Goal: Book appointment/travel/reservation

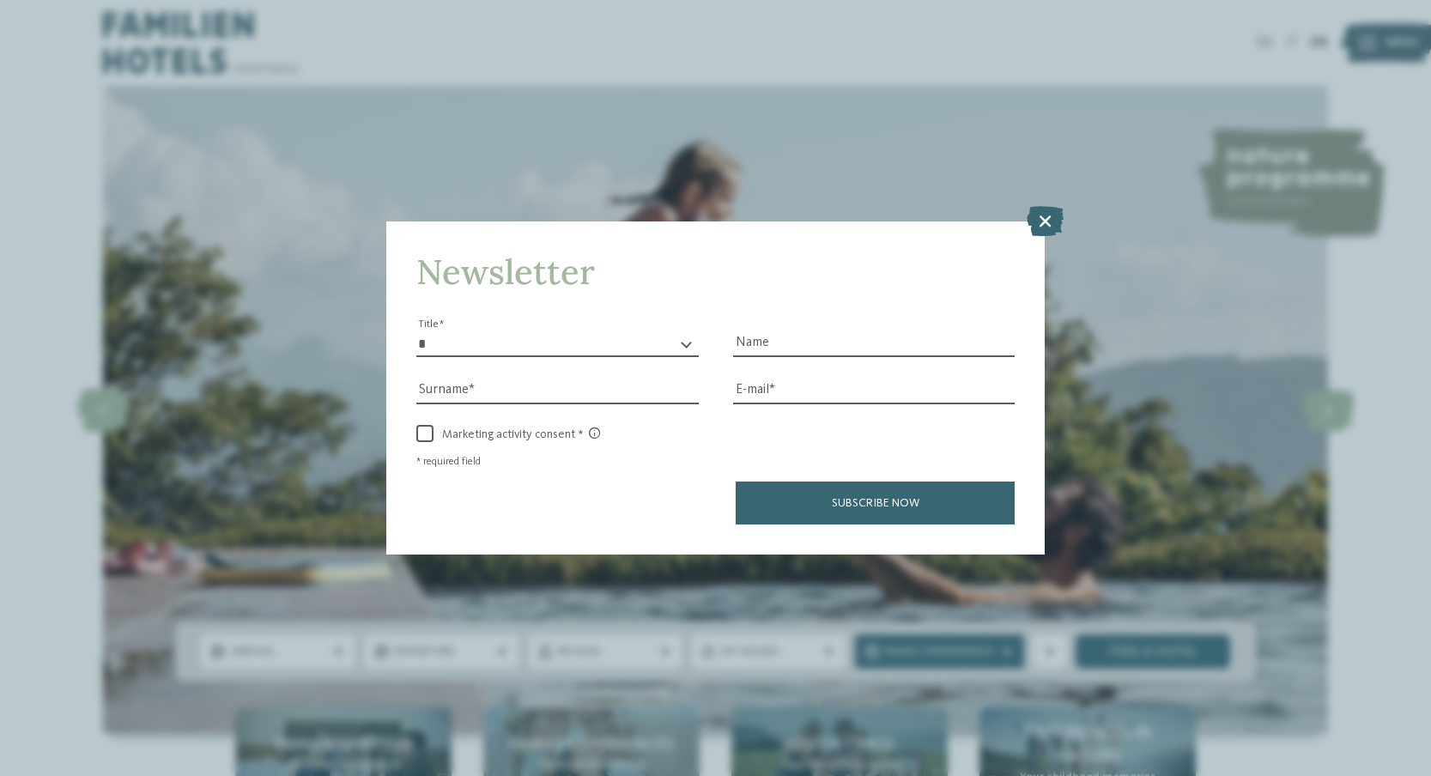
click at [1237, 220] on div "Newsletter * ** ** ****** ** Title Name Surname E-mail link link" at bounding box center [715, 388] width 1431 height 776
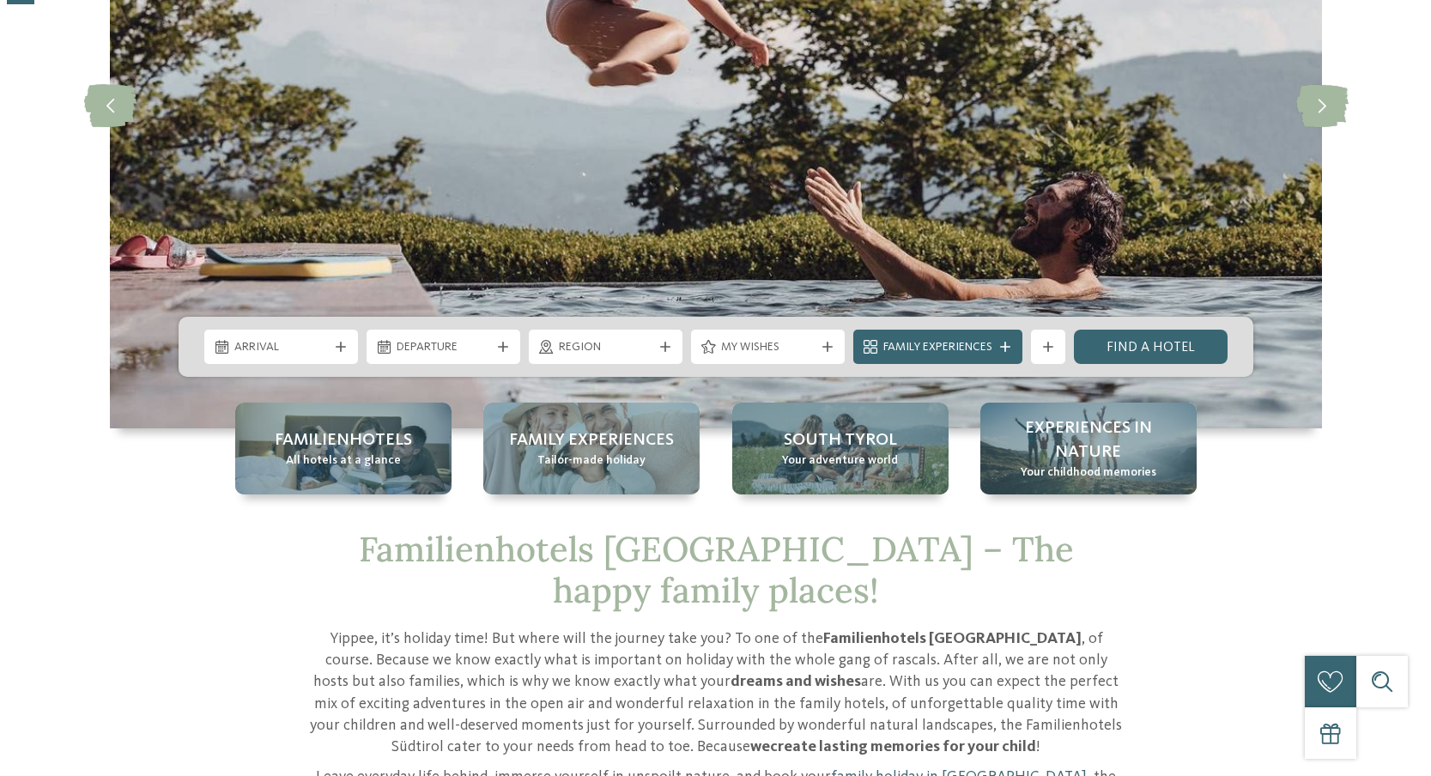
scroll to position [343, 0]
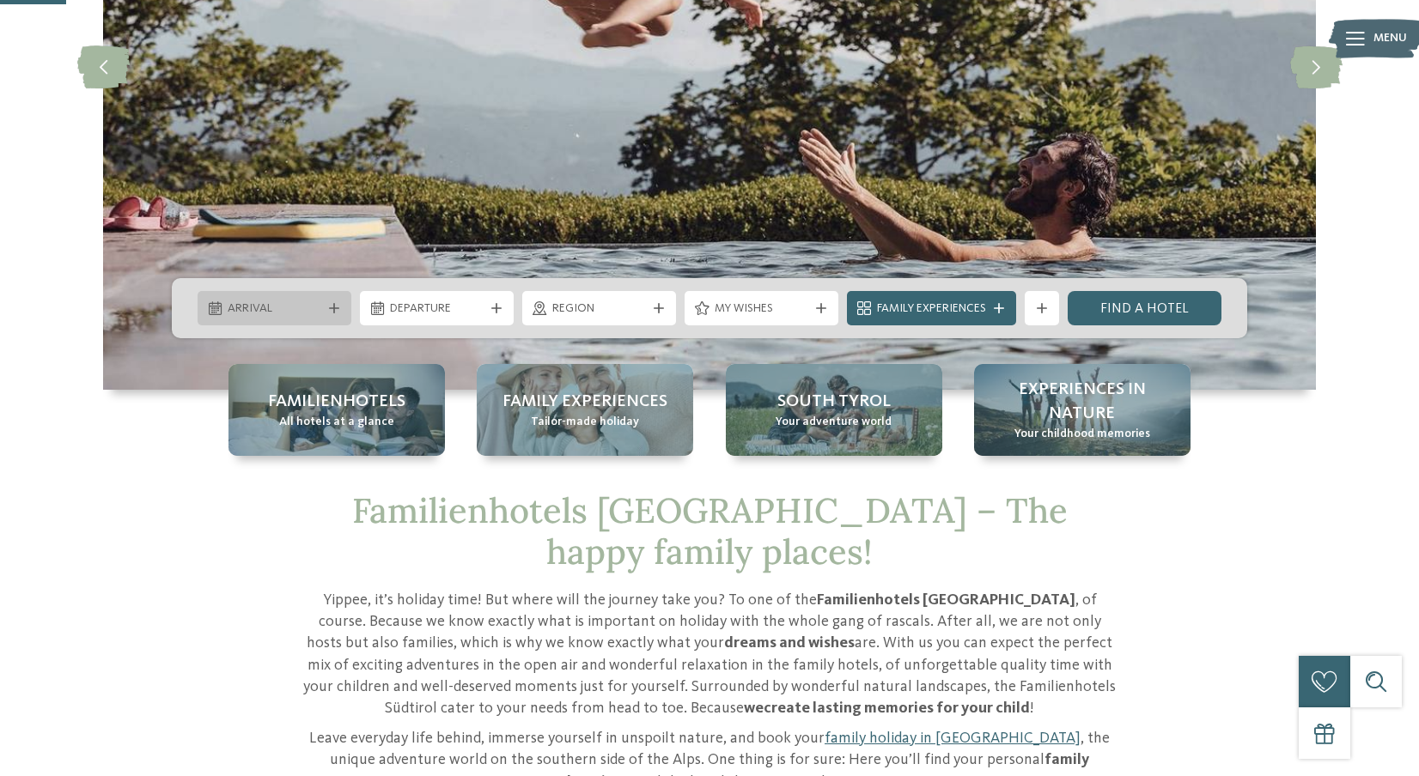
click at [296, 316] on span "Arrival" at bounding box center [275, 309] width 94 height 17
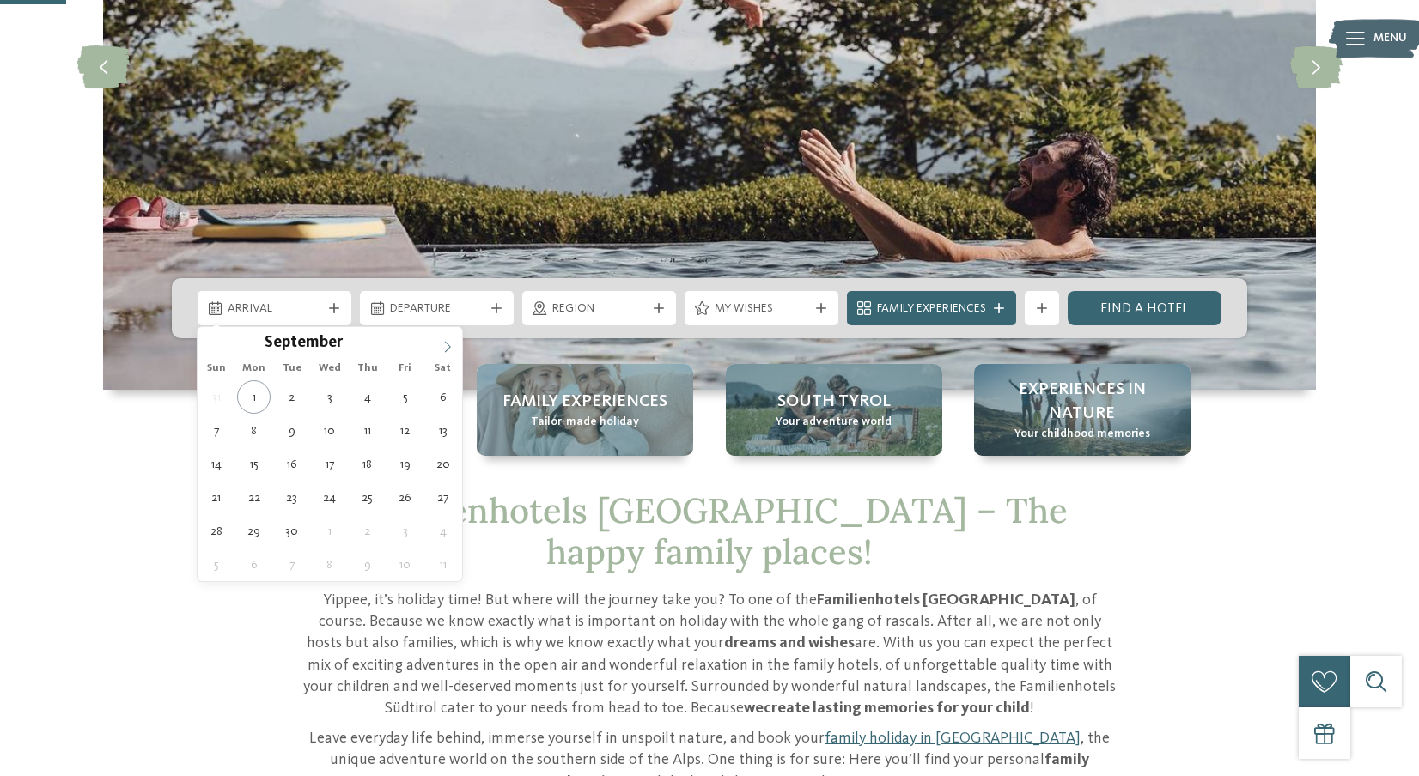
click at [453, 347] on span at bounding box center [447, 341] width 29 height 29
type input "****"
click at [453, 347] on span at bounding box center [447, 341] width 29 height 29
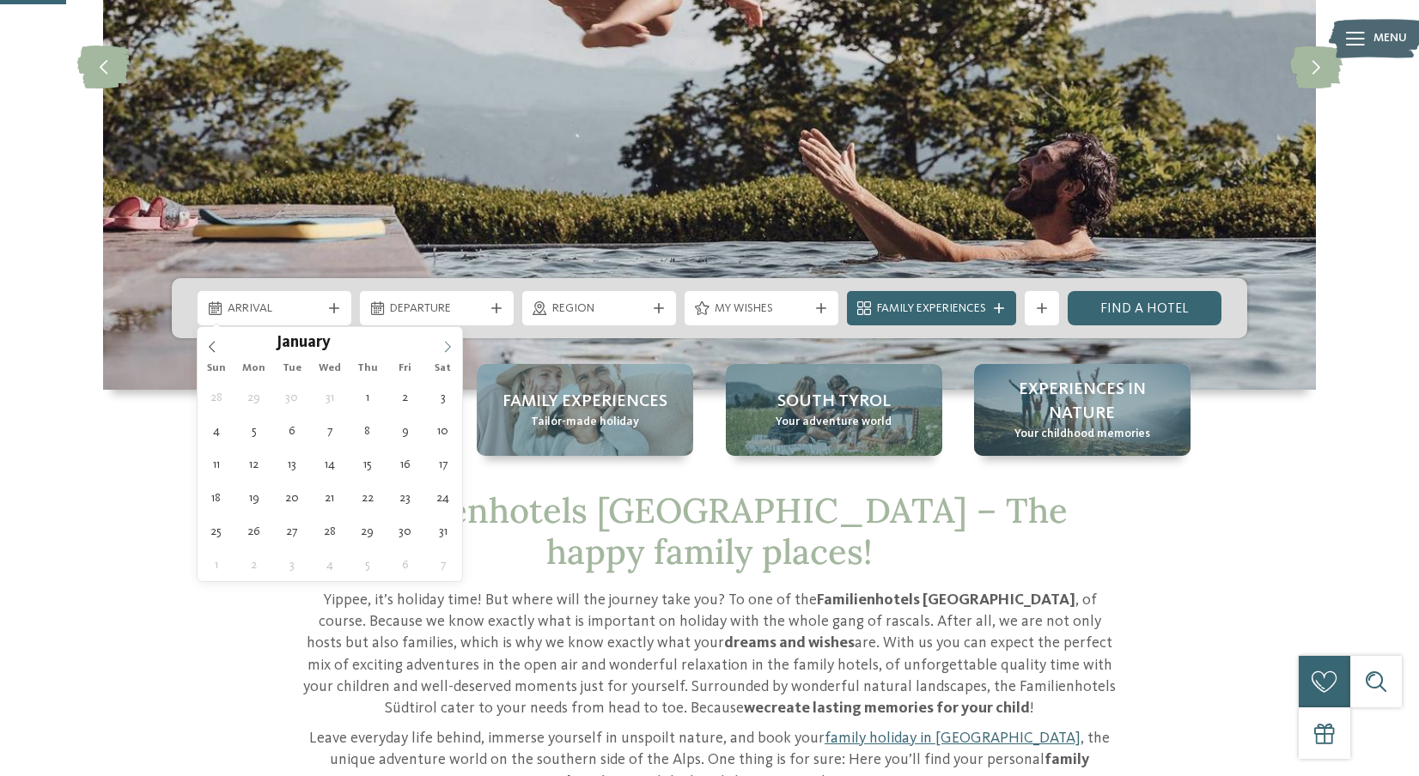
click at [453, 347] on span at bounding box center [447, 341] width 29 height 29
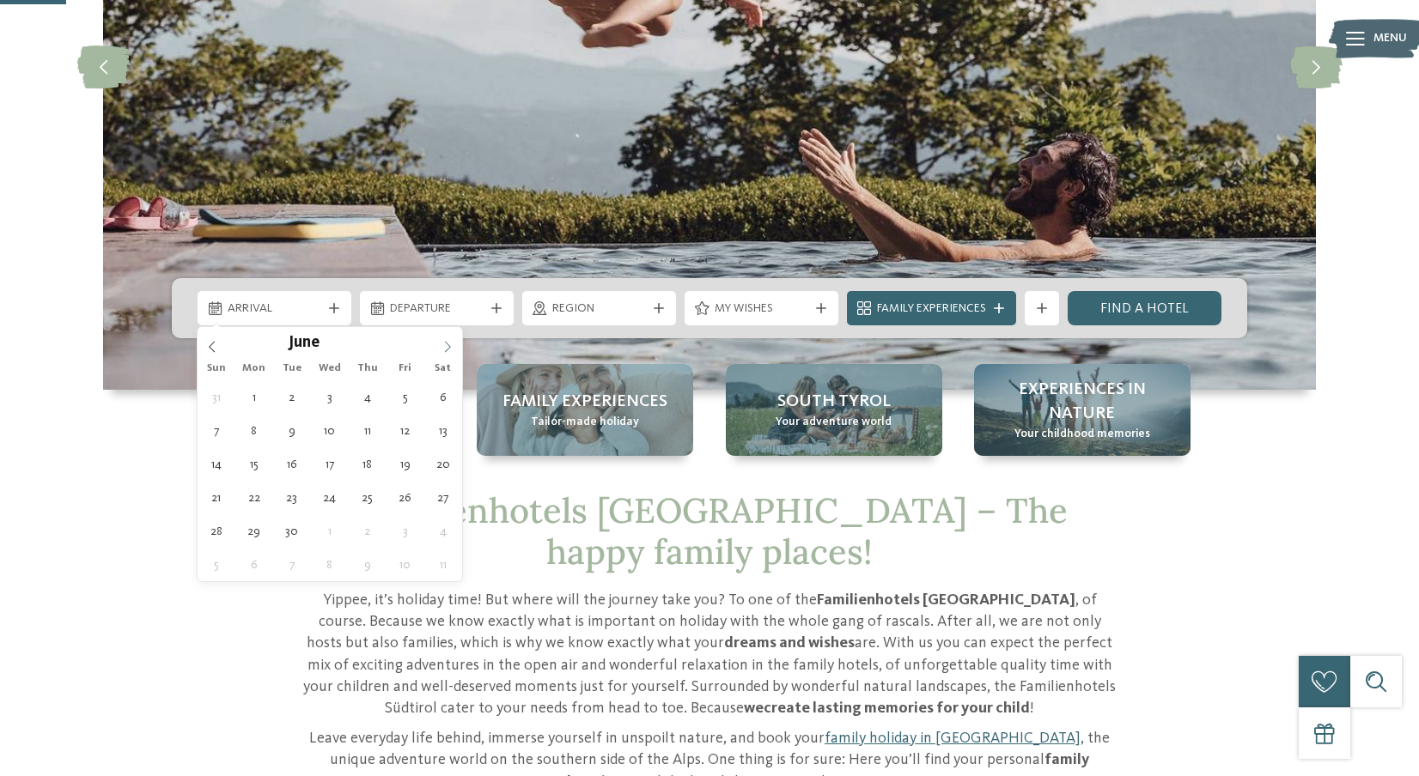
click at [453, 347] on span at bounding box center [447, 341] width 29 height 29
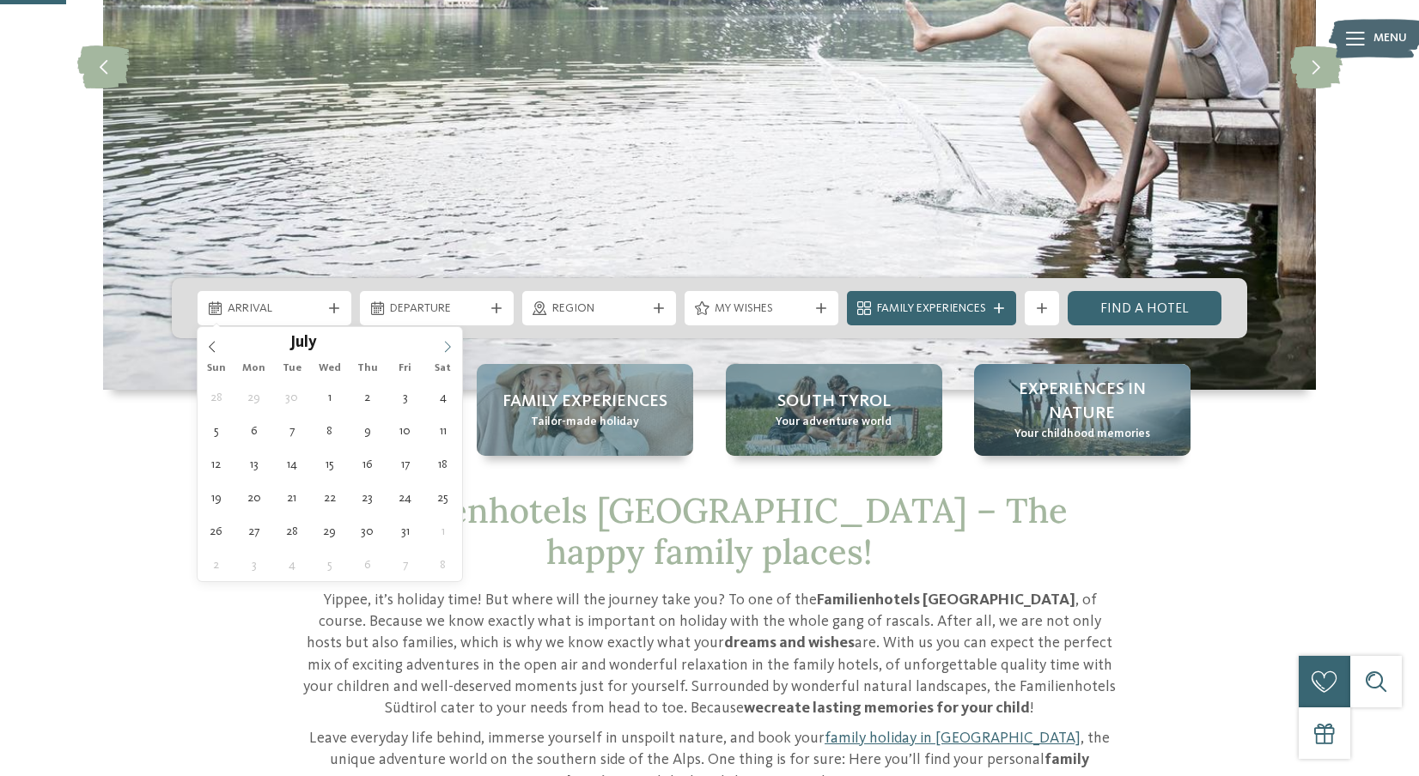
click at [453, 347] on span at bounding box center [447, 341] width 29 height 29
click at [446, 350] on icon at bounding box center [447, 347] width 12 height 12
click at [214, 349] on icon at bounding box center [212, 347] width 12 height 12
type div "[DATE]"
type input "****"
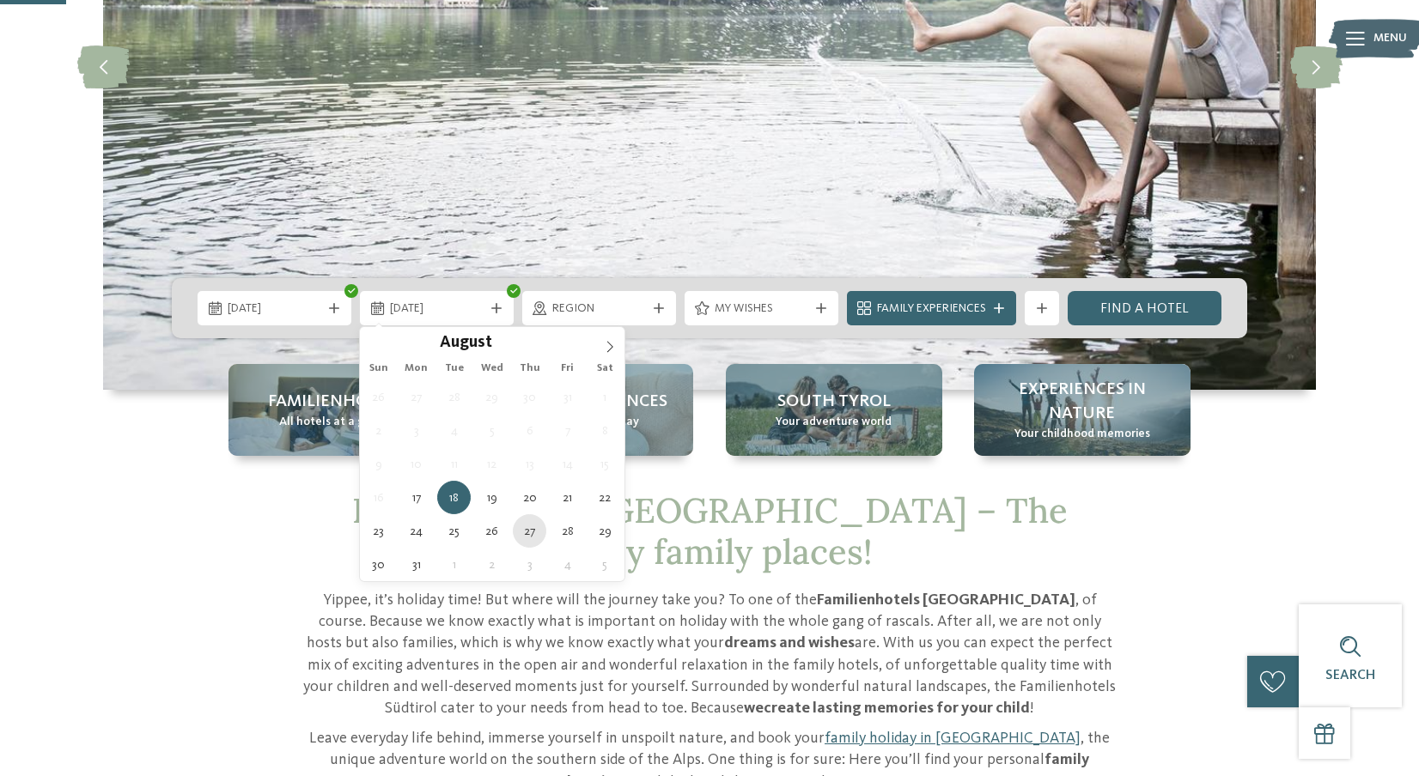
type div "[DATE]"
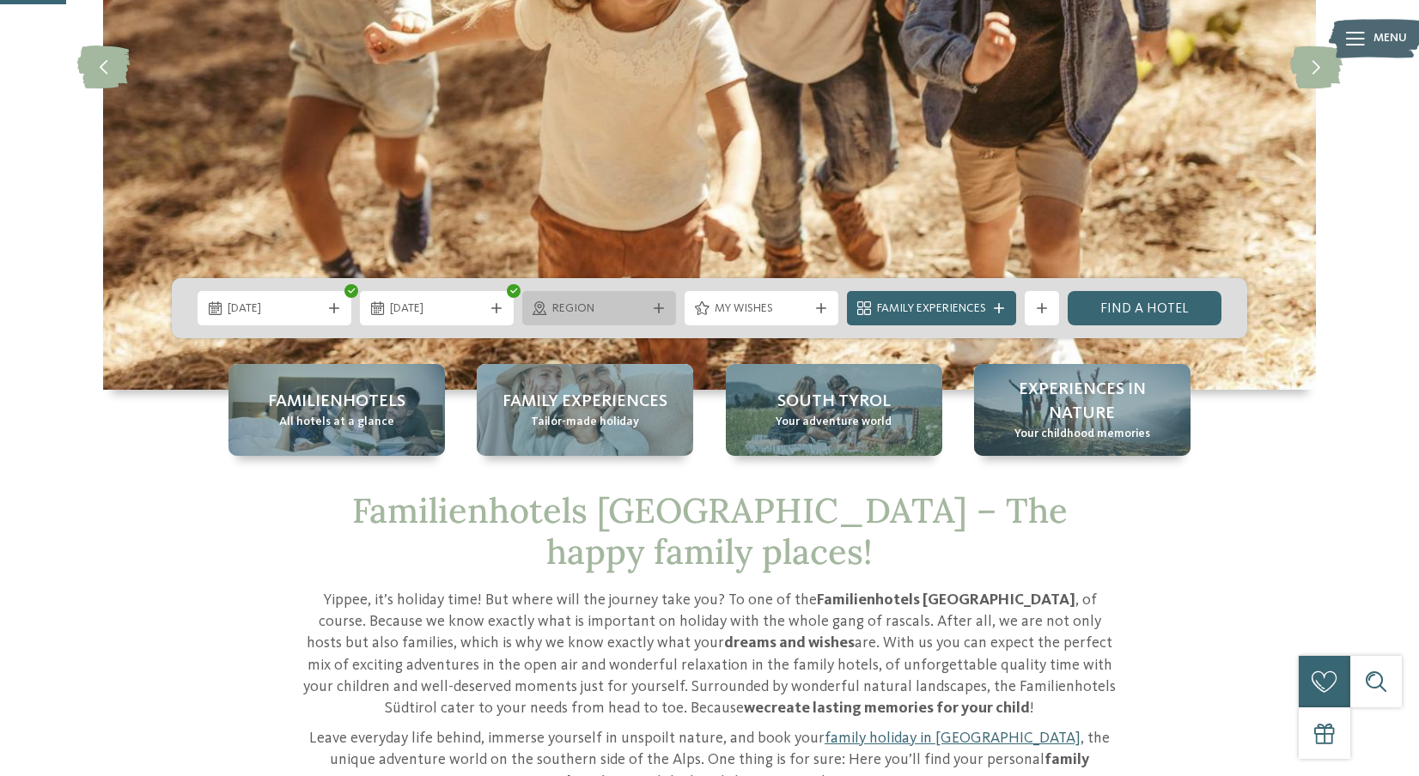
click at [631, 305] on span "Region" at bounding box center [599, 309] width 94 height 17
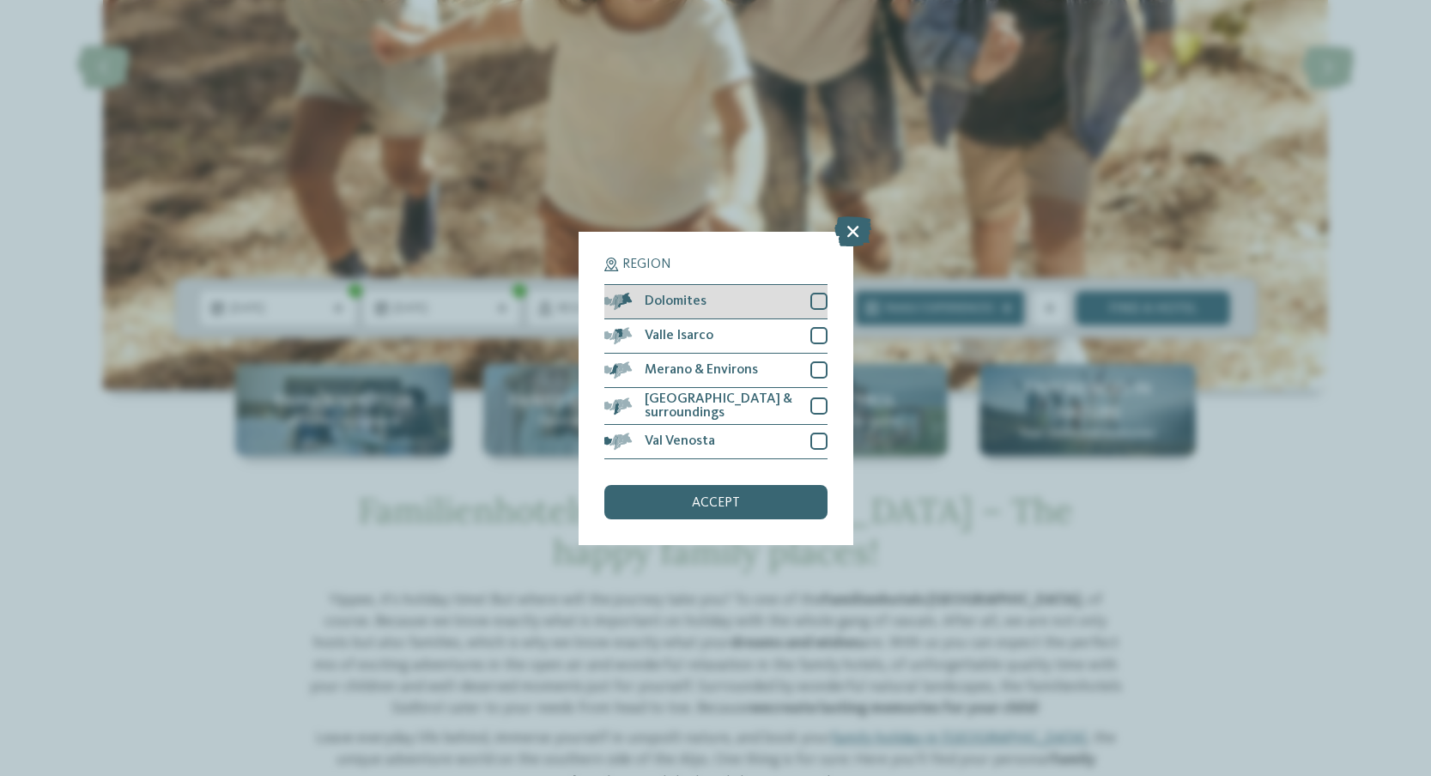
click at [646, 301] on span "Dolomites" at bounding box center [676, 302] width 62 height 14
click at [741, 494] on div "accept" at bounding box center [715, 502] width 223 height 34
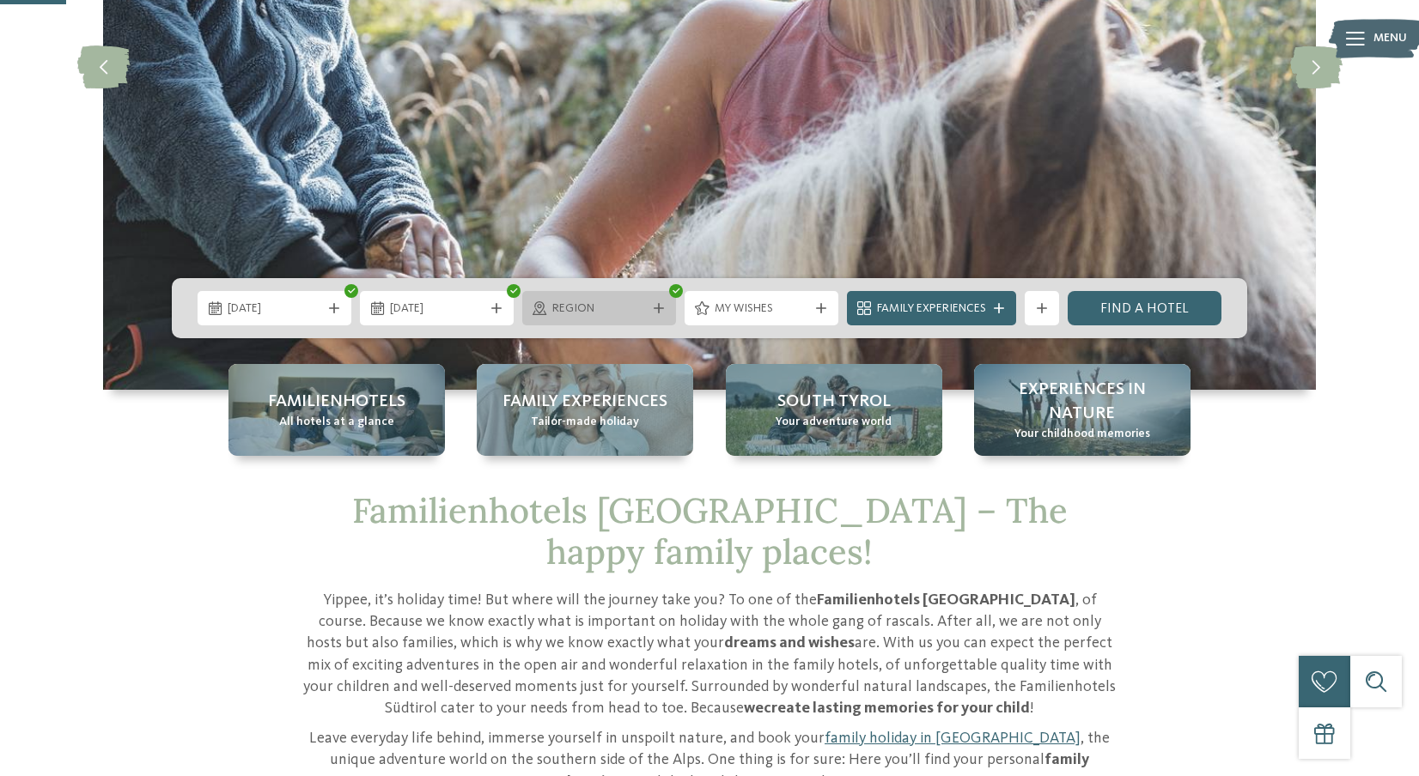
click at [648, 307] on div "Region" at bounding box center [599, 308] width 102 height 19
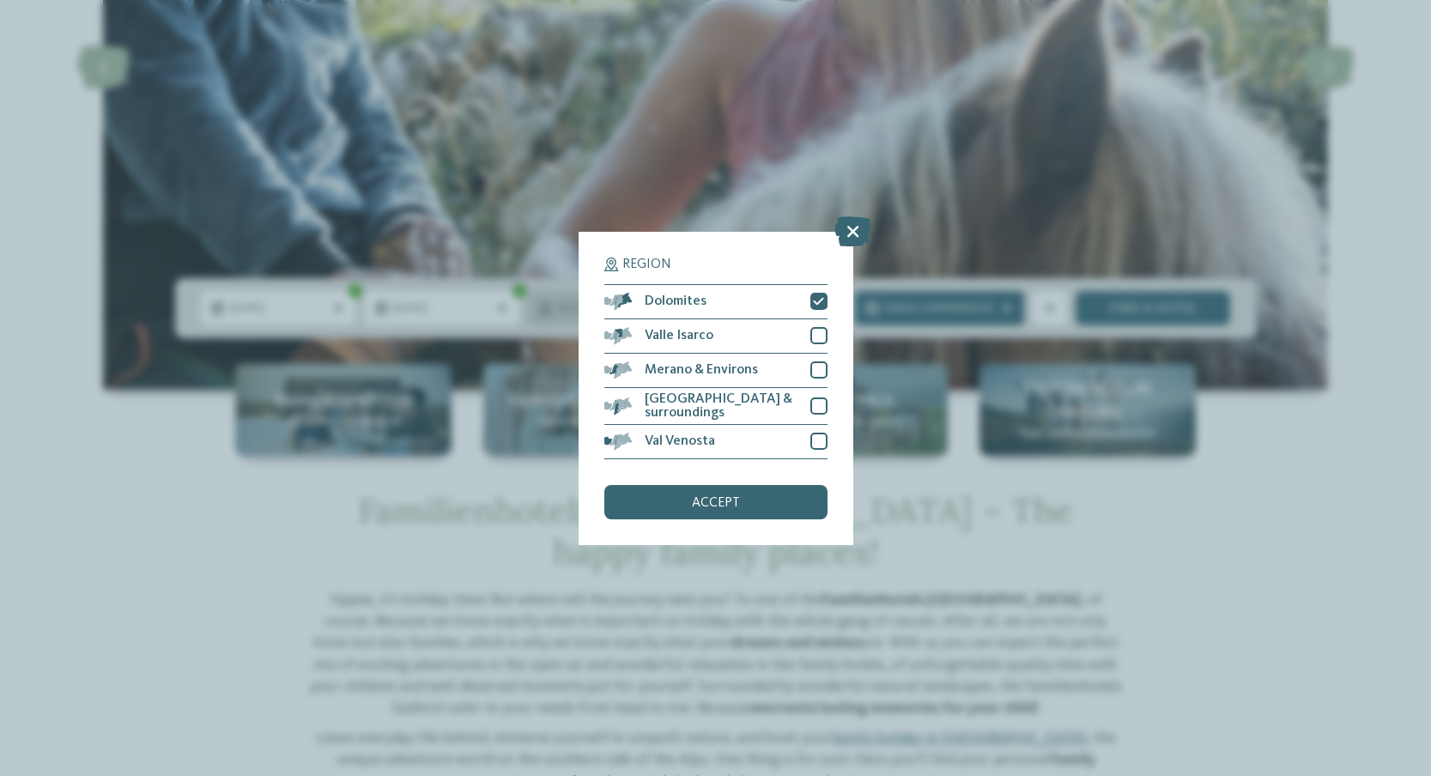
click at [648, 307] on span "Dolomites" at bounding box center [676, 302] width 62 height 14
click at [661, 293] on div "Dolomites" at bounding box center [715, 302] width 223 height 34
click at [658, 507] on div "accept" at bounding box center [715, 502] width 223 height 34
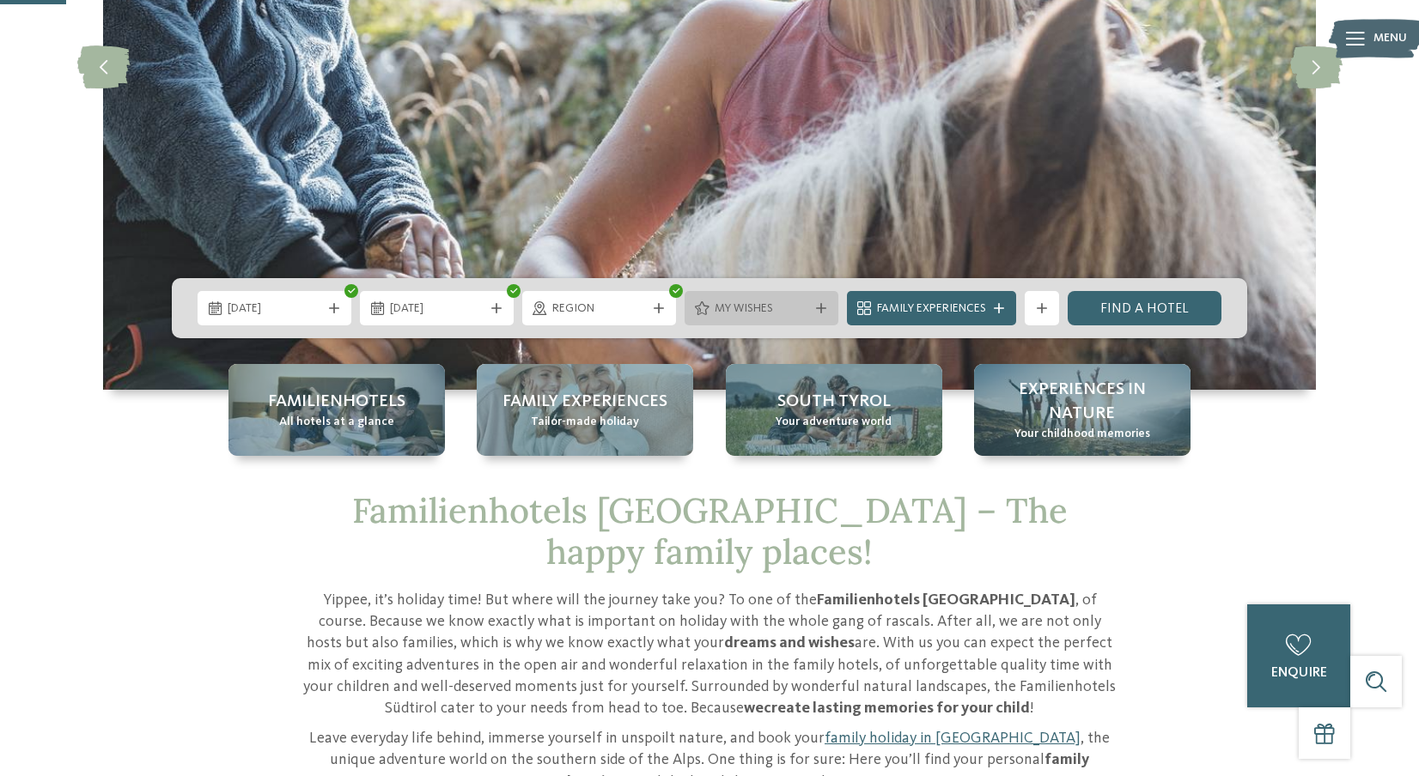
click at [752, 323] on div "My wishes" at bounding box center [761, 308] width 154 height 34
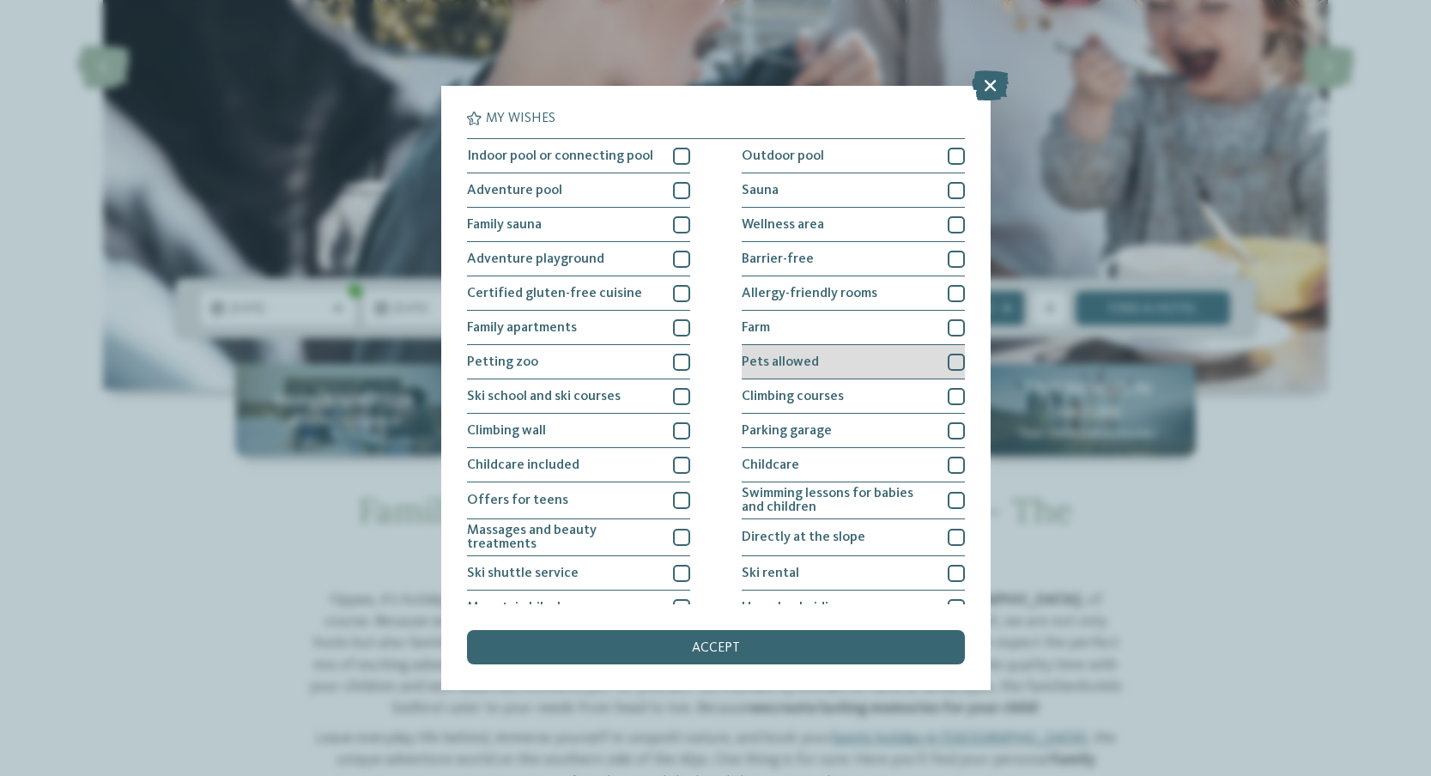
click at [806, 359] on span "Pets allowed" at bounding box center [780, 362] width 77 height 14
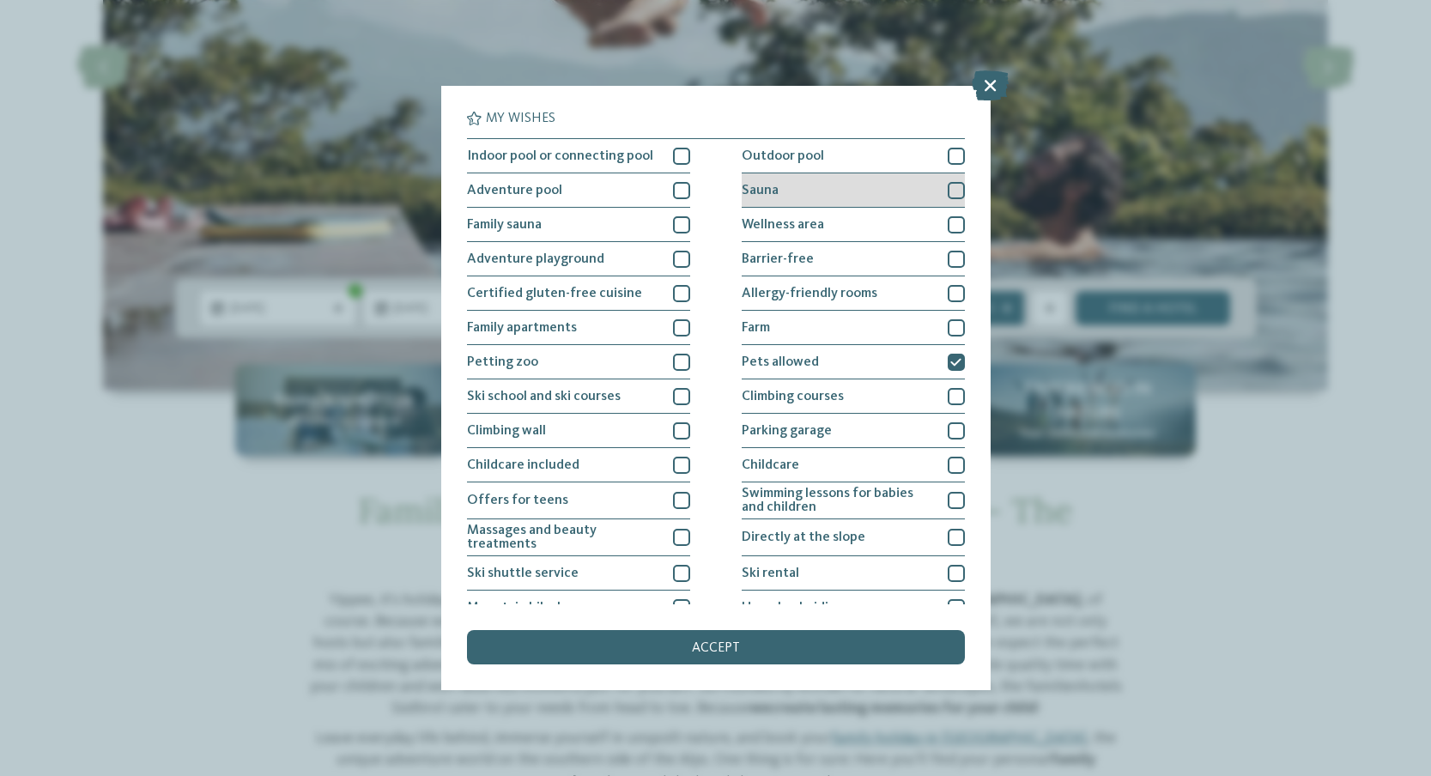
click at [755, 184] on span "Sauna" at bounding box center [760, 191] width 37 height 14
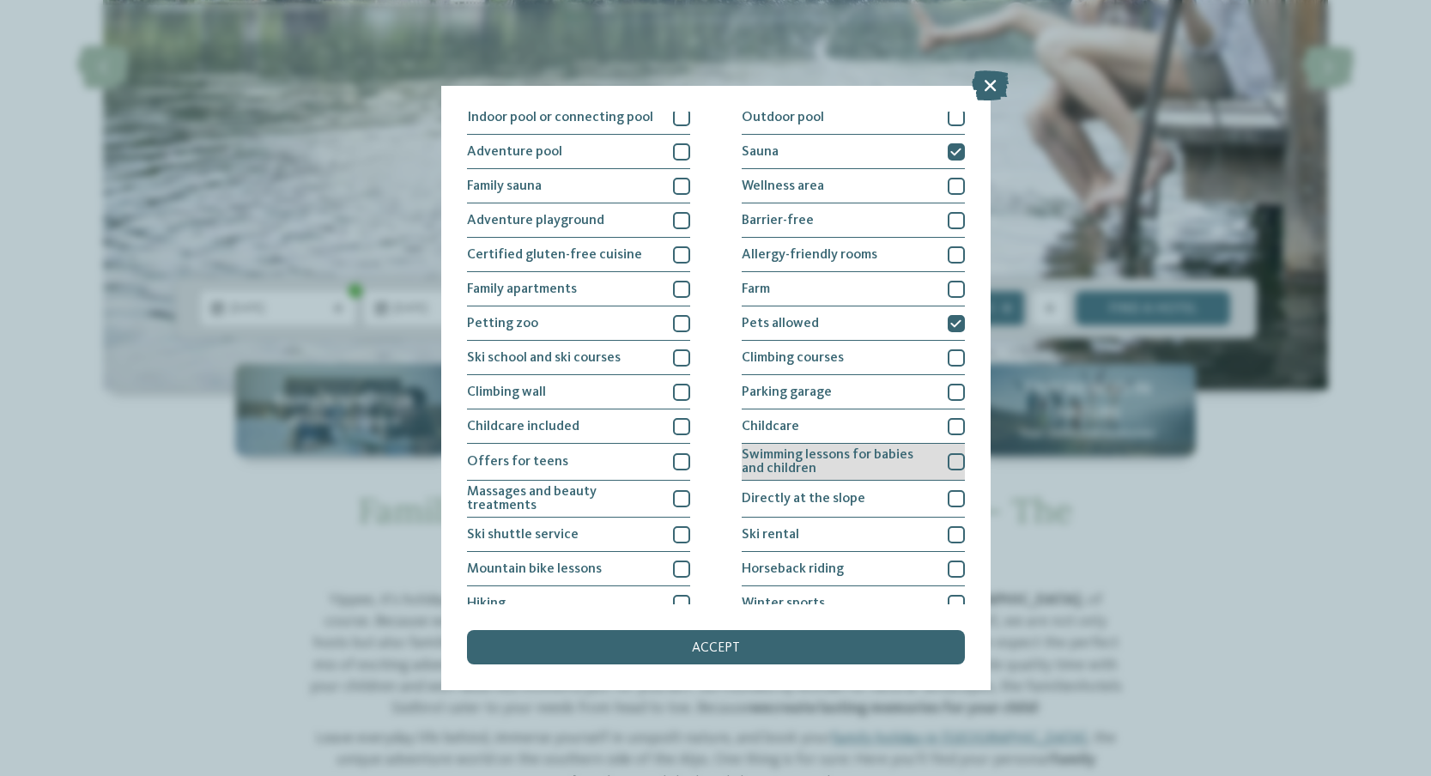
scroll to position [38, 0]
click at [769, 425] on span "Childcare" at bounding box center [771, 428] width 58 height 14
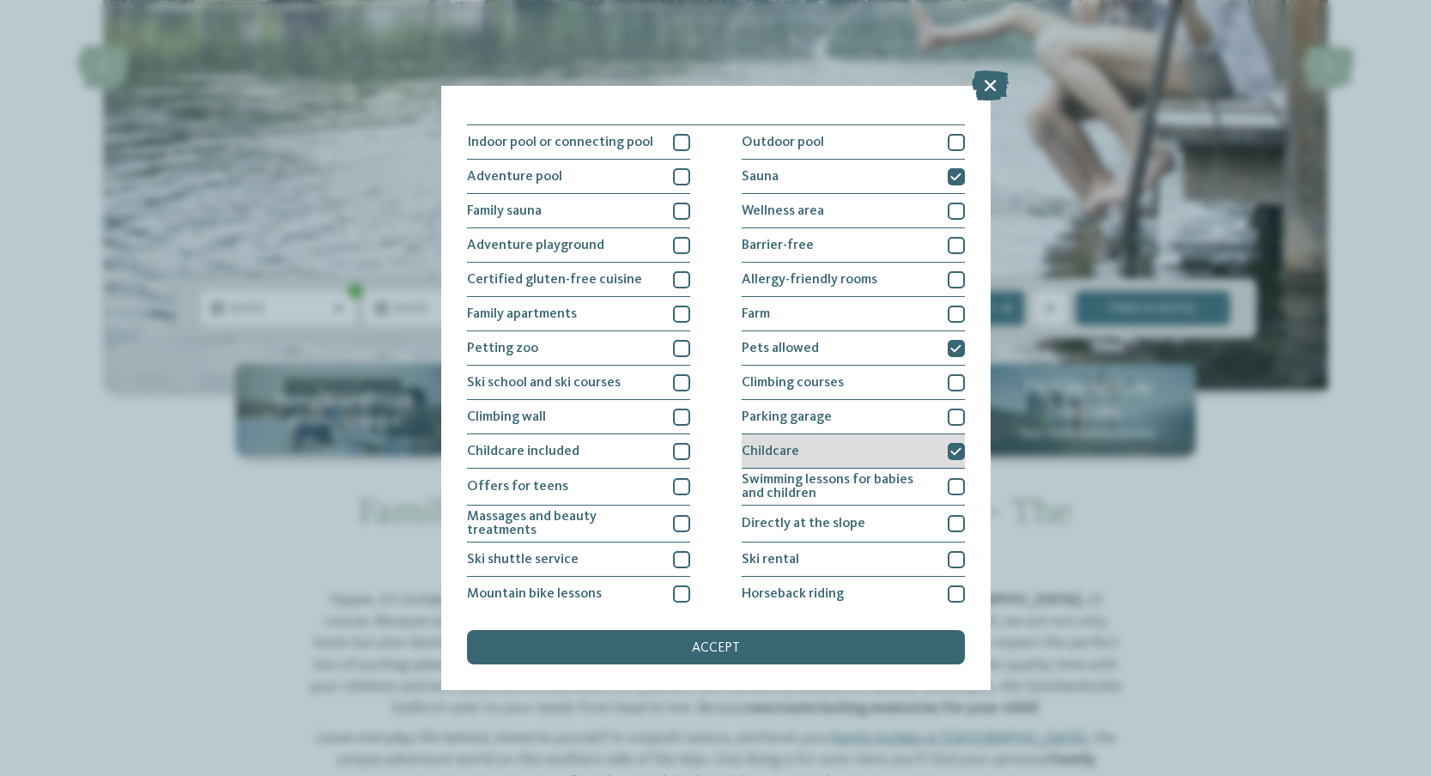
scroll to position [0, 0]
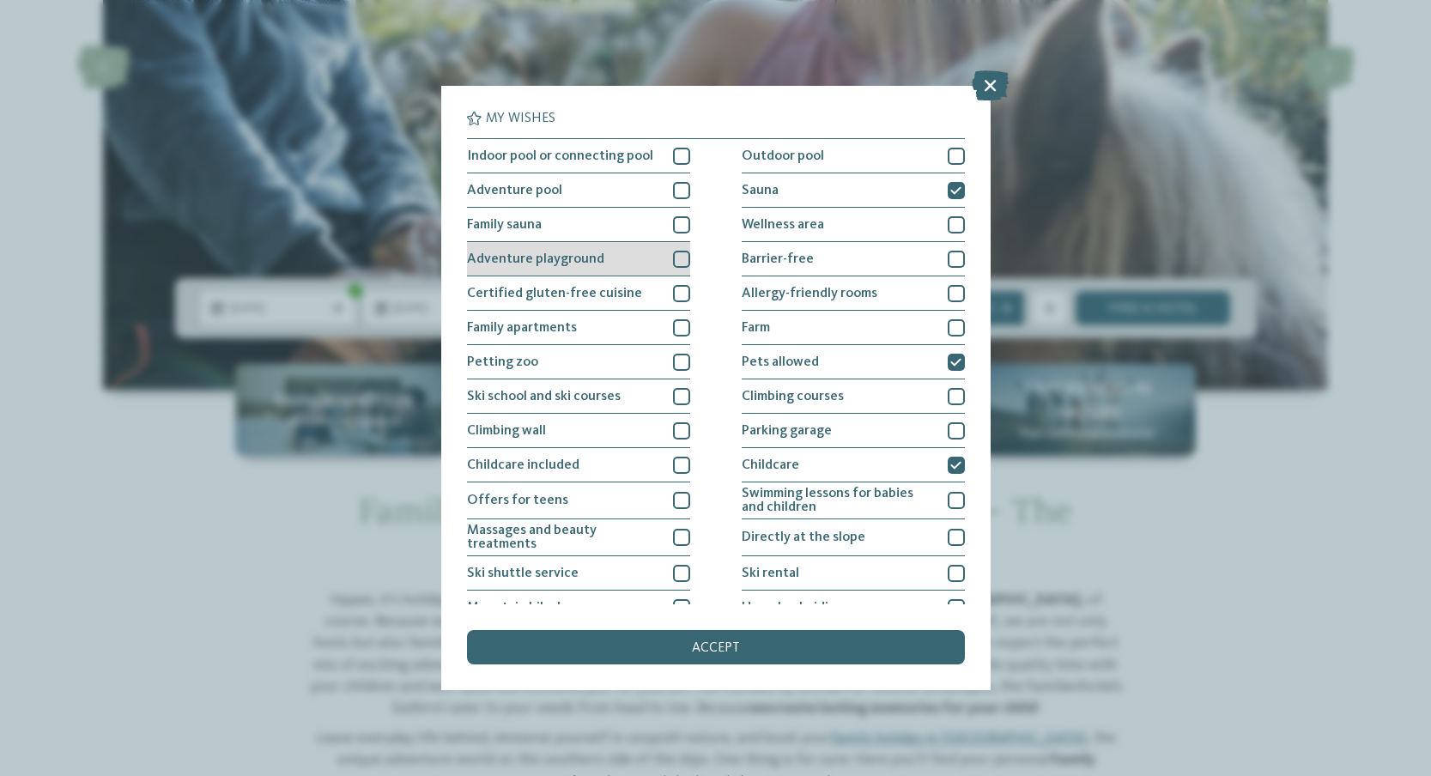
click at [542, 268] on div "Adventure playground" at bounding box center [578, 259] width 223 height 34
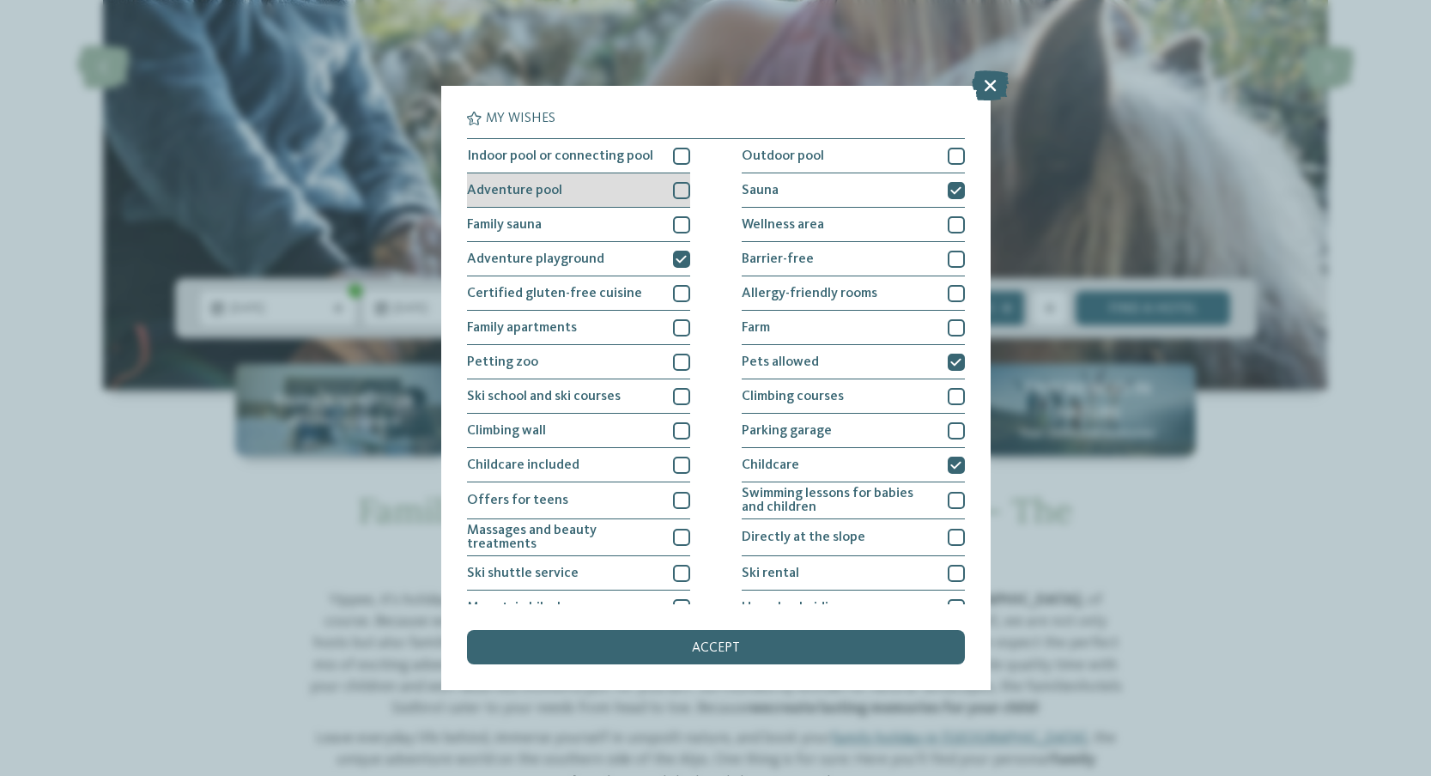
click at [538, 195] on span "Adventure pool" at bounding box center [514, 191] width 95 height 14
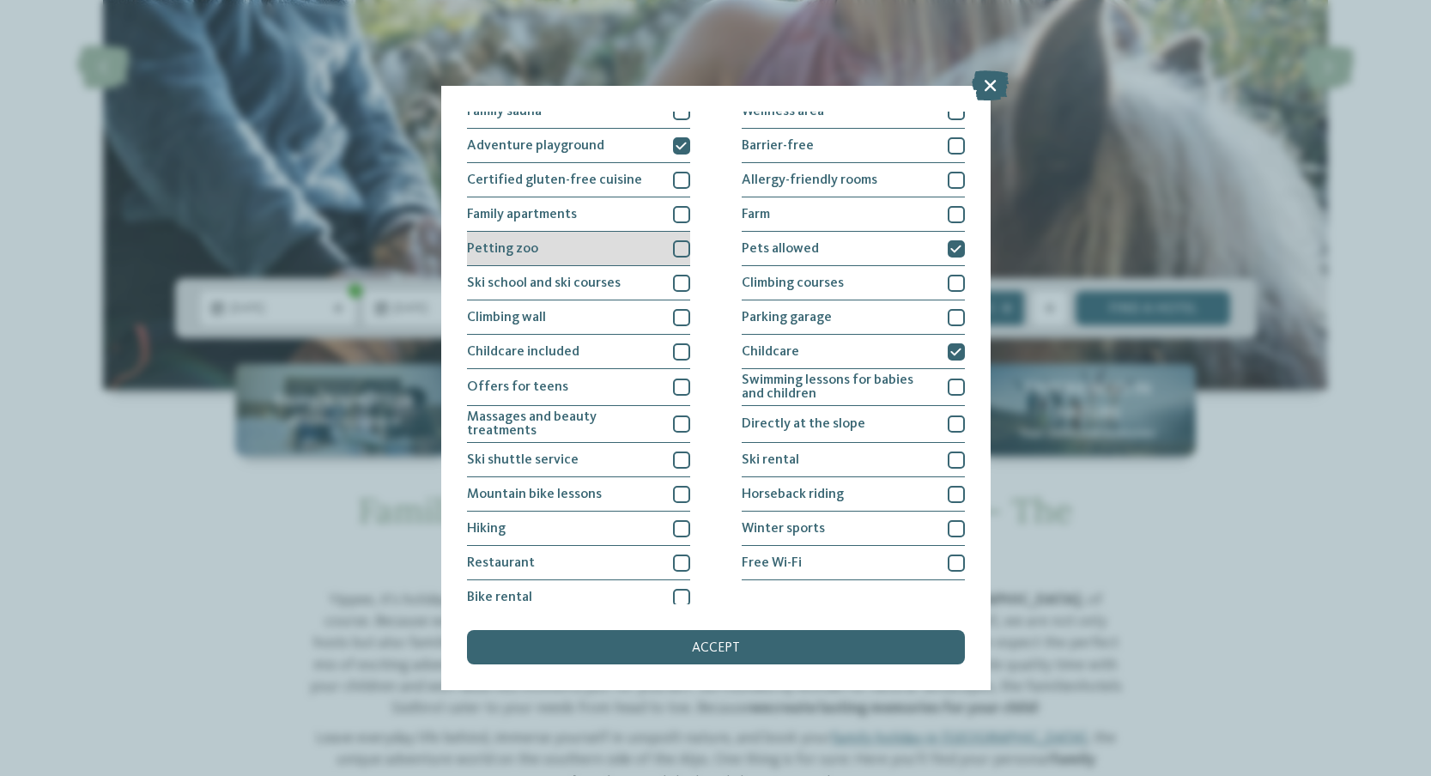
scroll to position [124, 0]
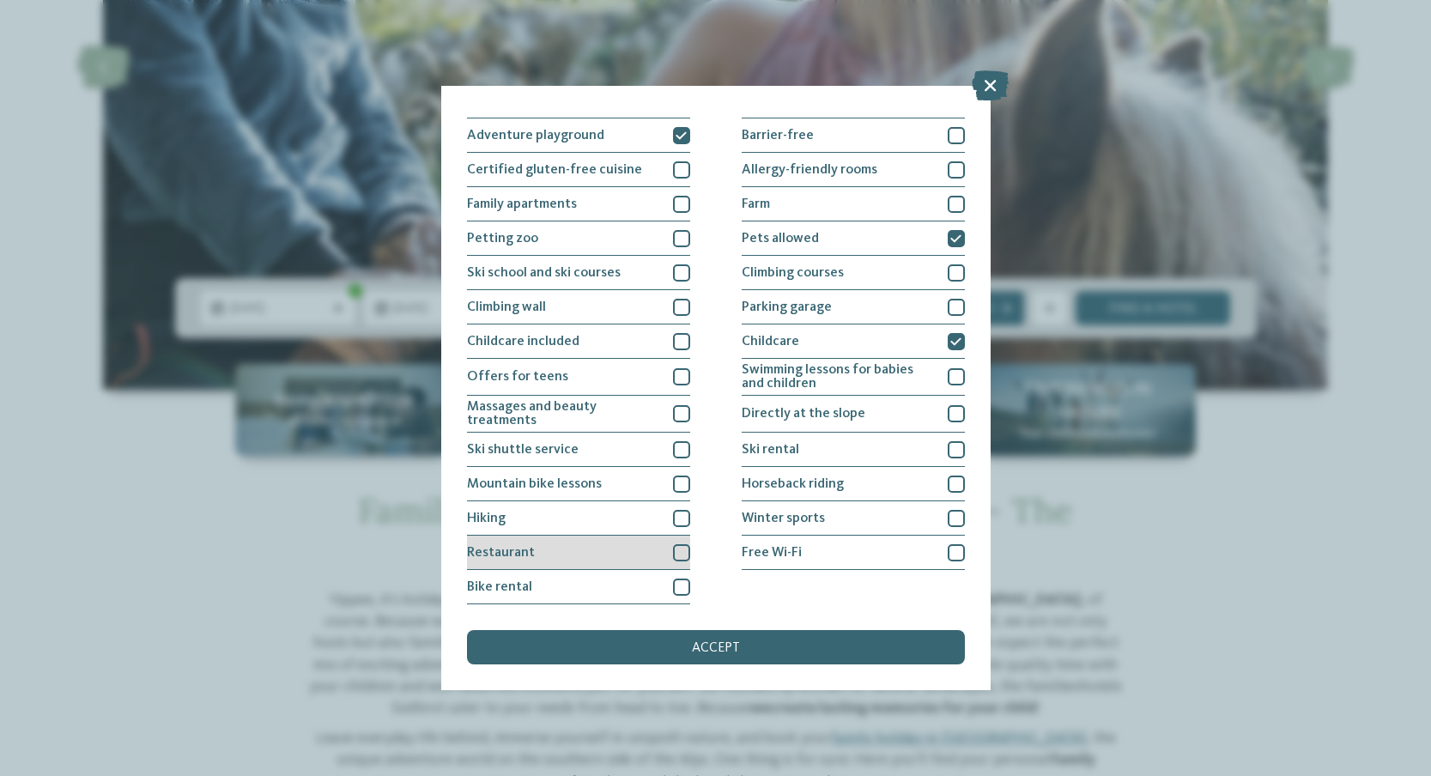
click at [542, 554] on div "Restaurant" at bounding box center [578, 553] width 223 height 34
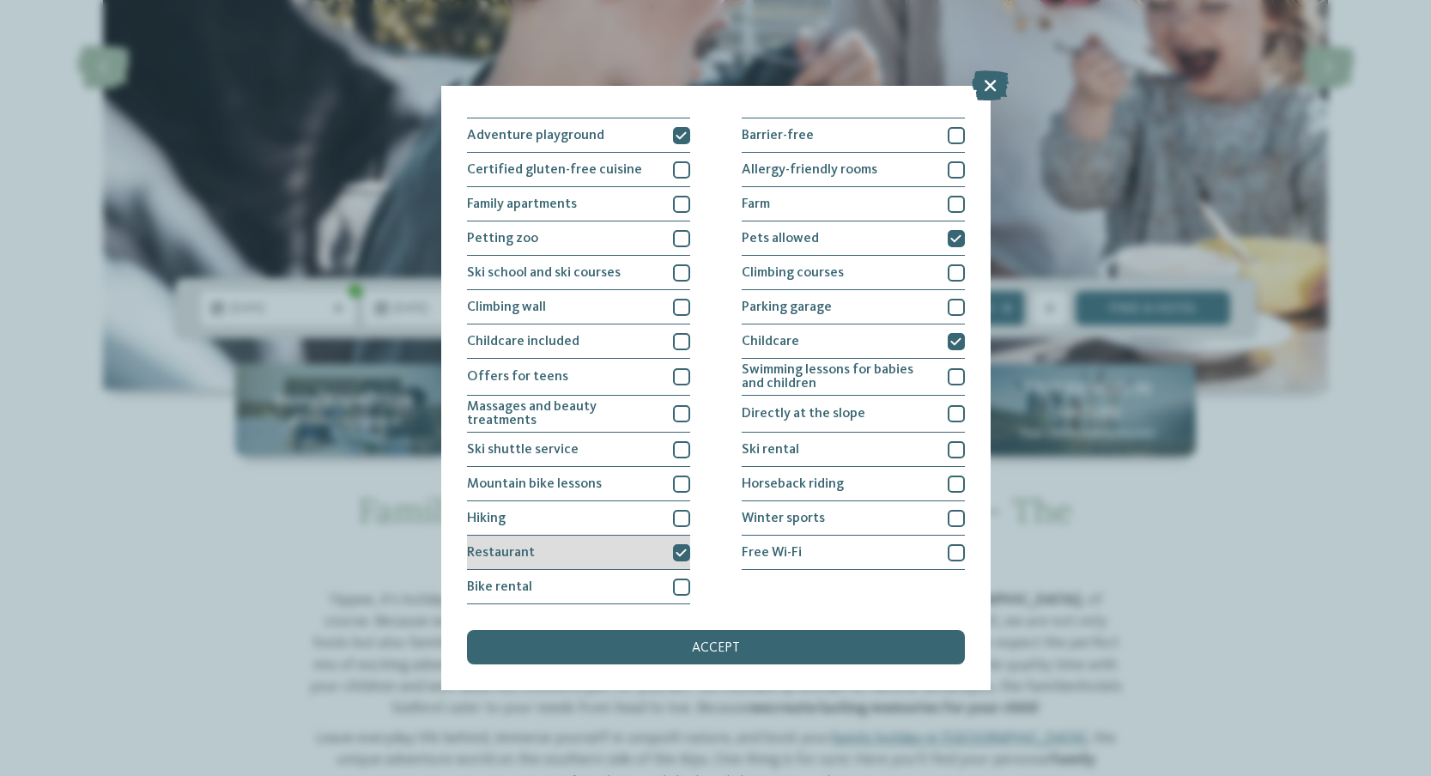
click at [542, 554] on div "Restaurant" at bounding box center [578, 553] width 223 height 34
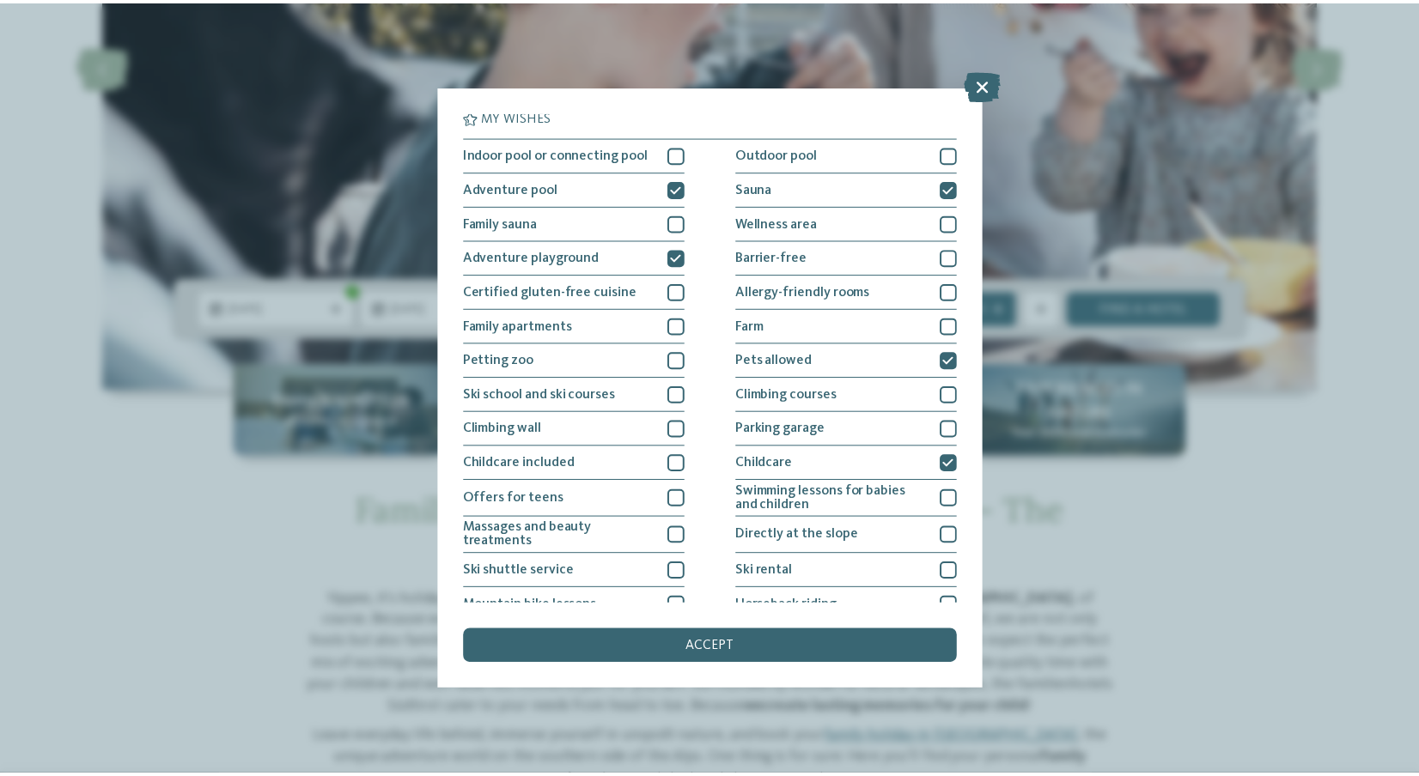
scroll to position [0, 0]
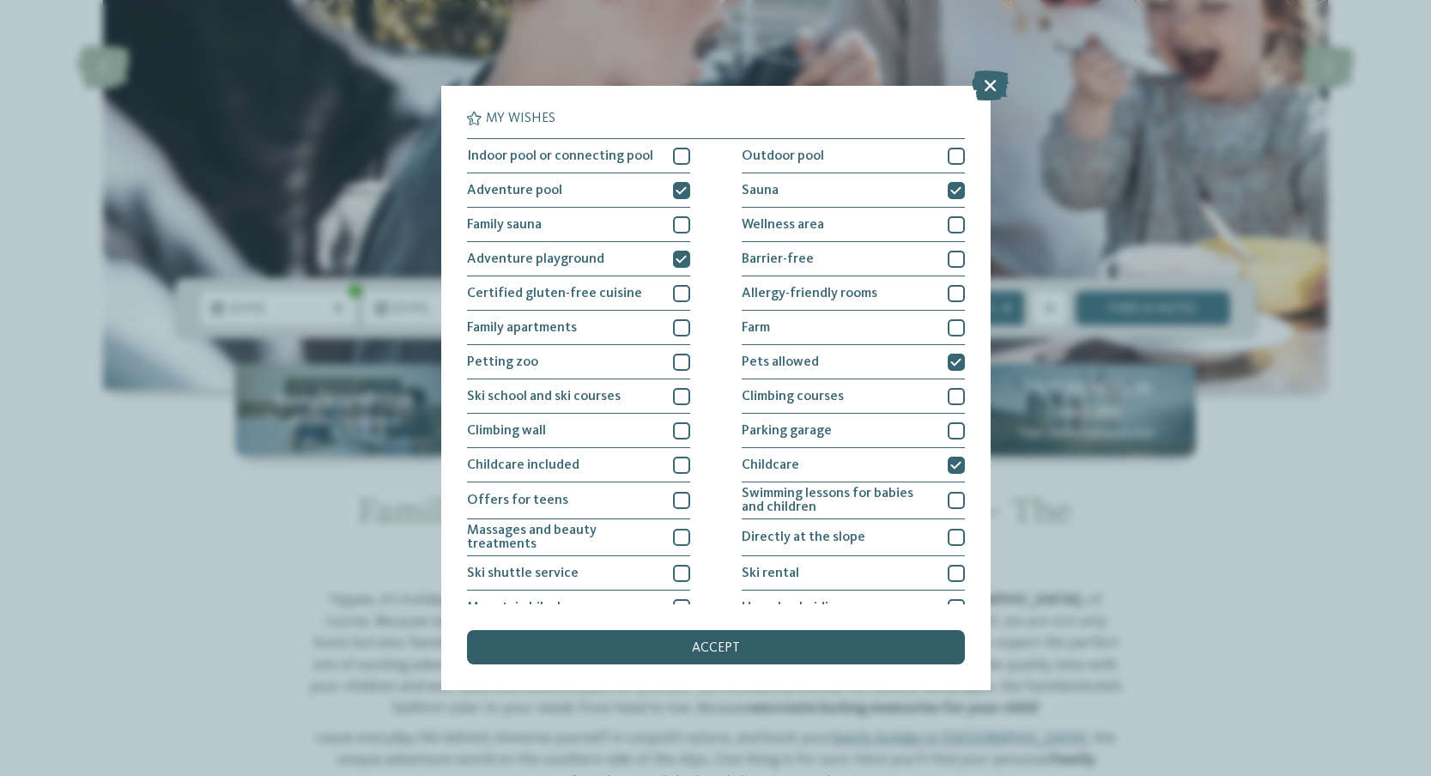
click at [719, 653] on span "accept" at bounding box center [716, 648] width 48 height 14
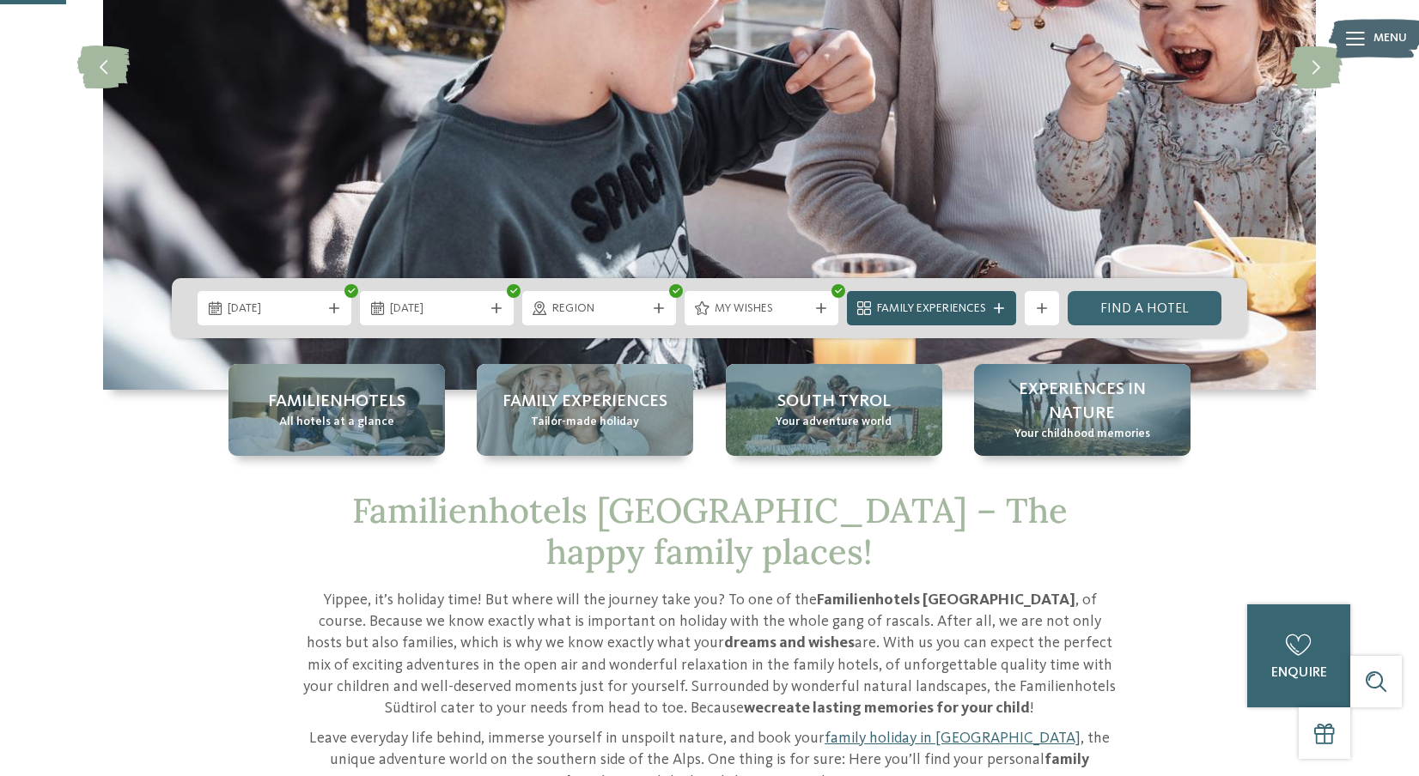
click at [989, 307] on div "Family Experiences" at bounding box center [931, 308] width 118 height 19
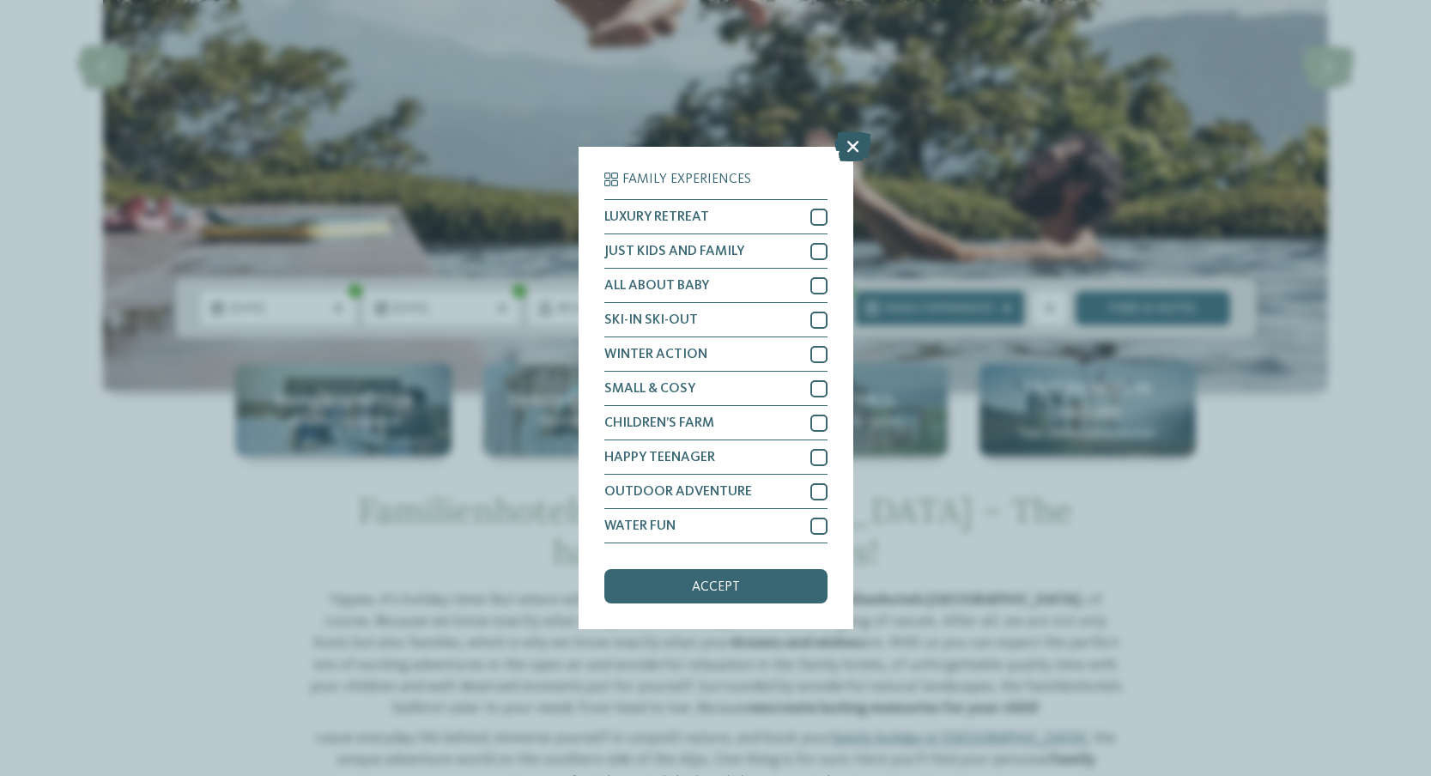
click at [847, 142] on icon at bounding box center [853, 146] width 37 height 30
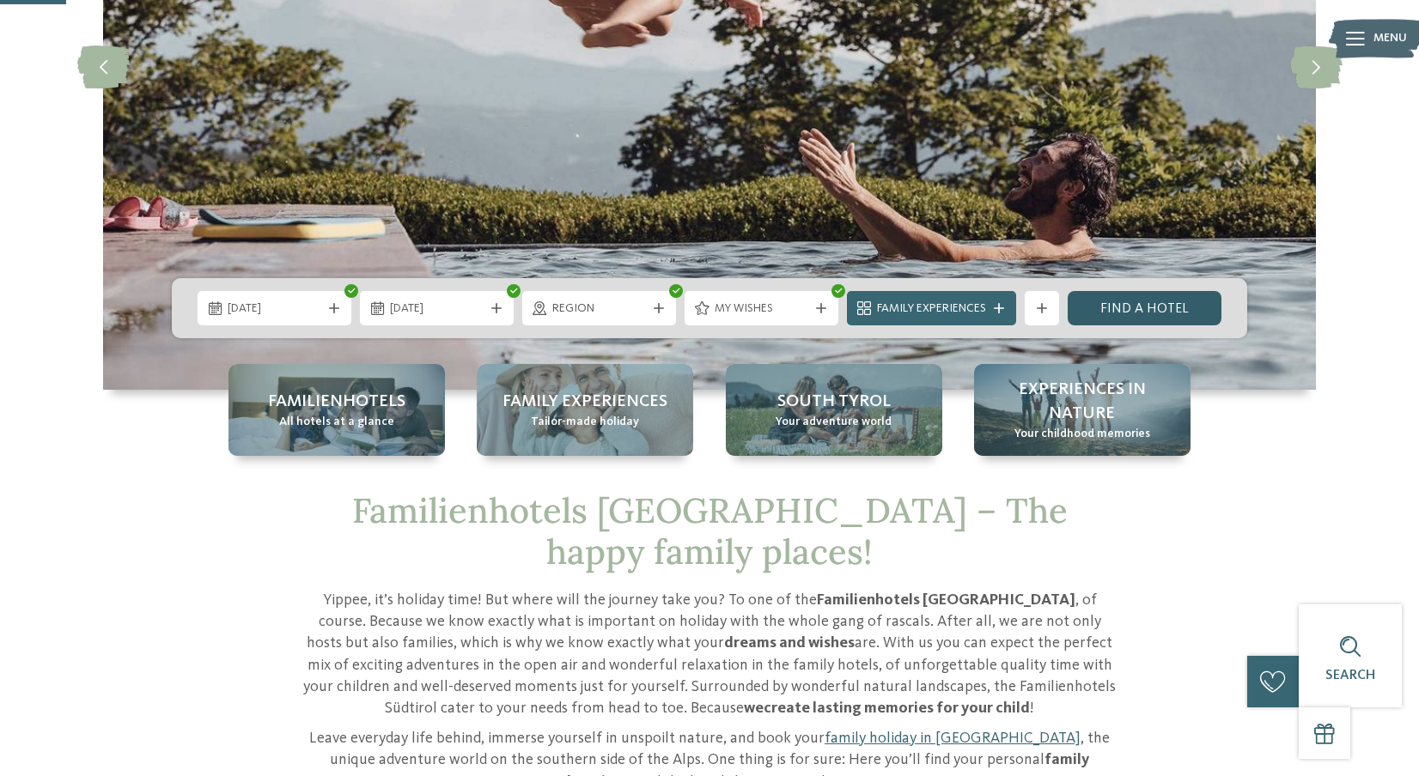
click at [1139, 313] on link "Find a hotel" at bounding box center [1144, 308] width 154 height 34
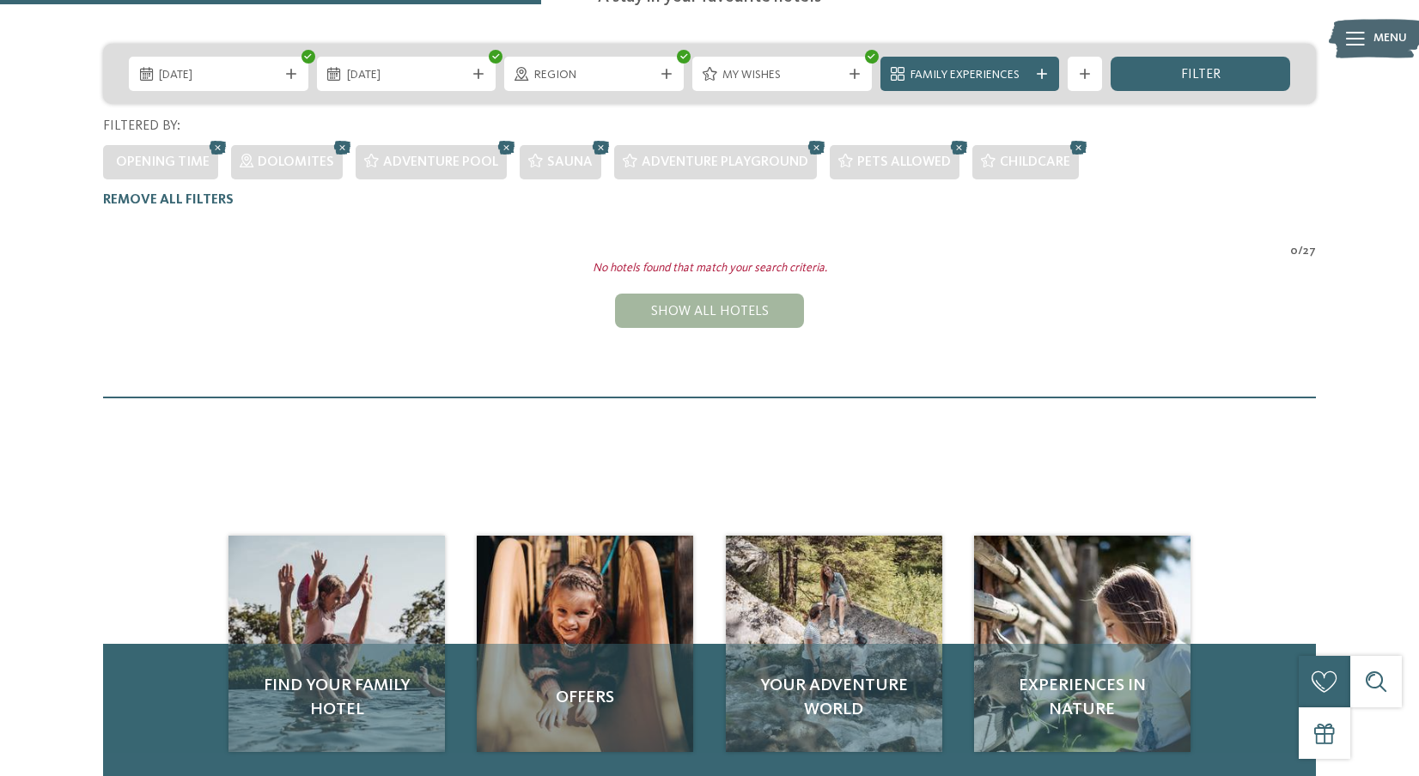
scroll to position [350, 0]
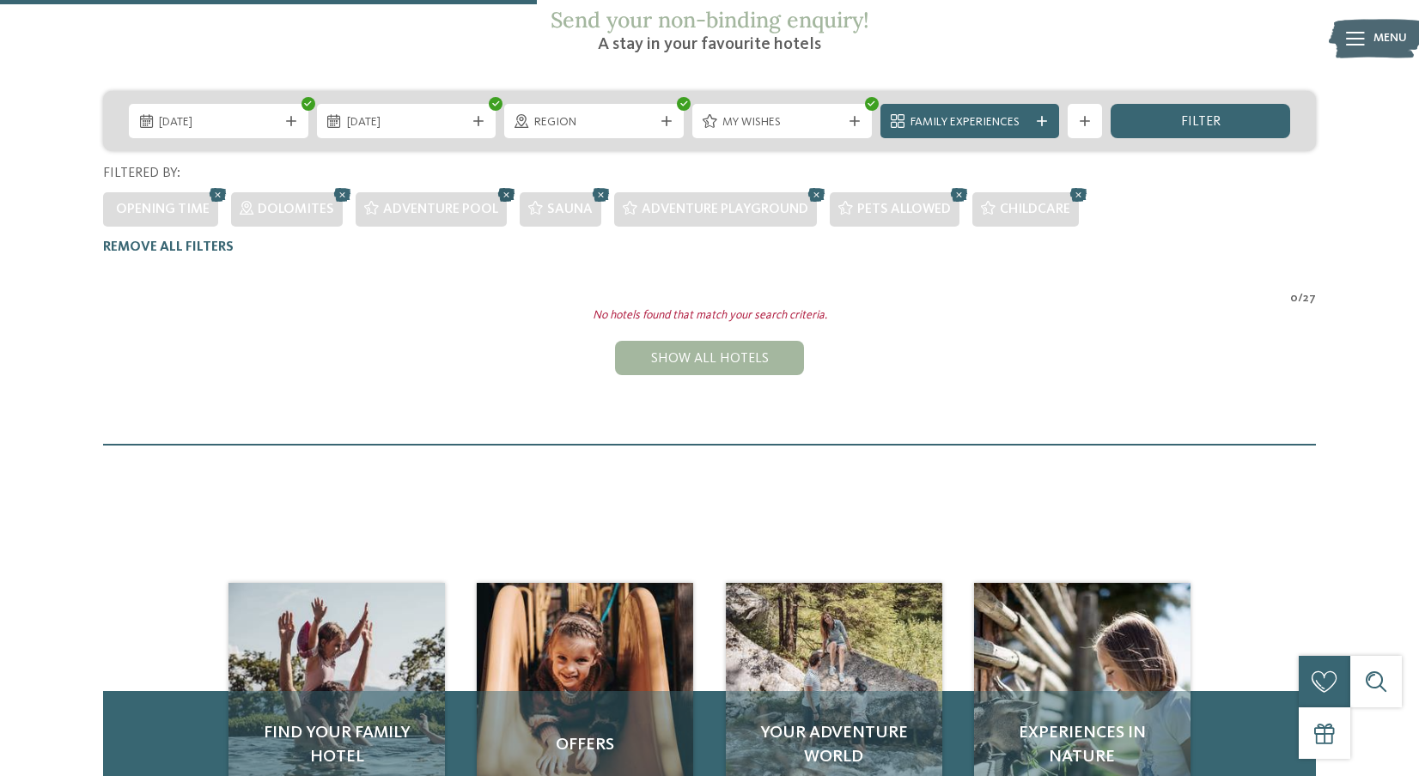
click at [502, 184] on icon at bounding box center [507, 195] width 26 height 22
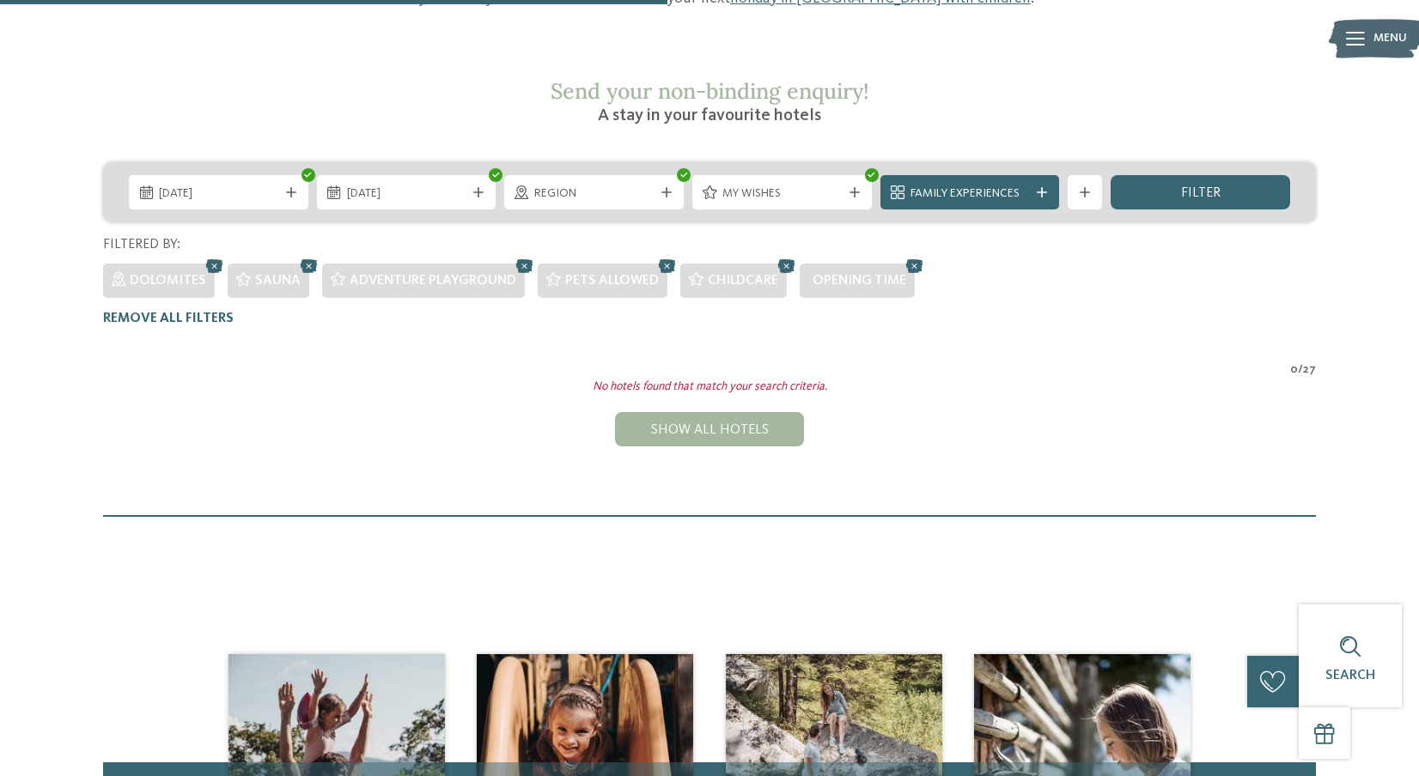
scroll to position [93, 0]
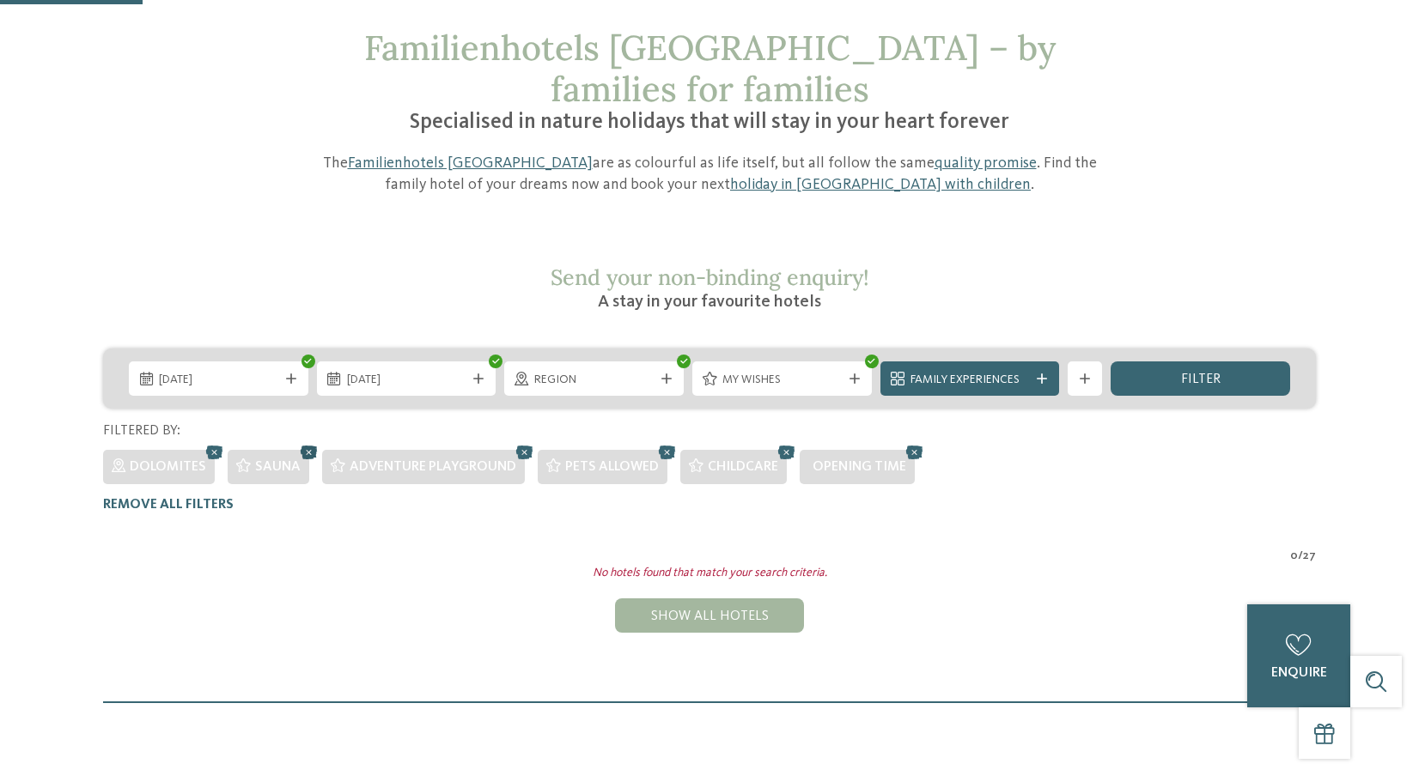
click at [307, 441] on icon at bounding box center [309, 452] width 26 height 22
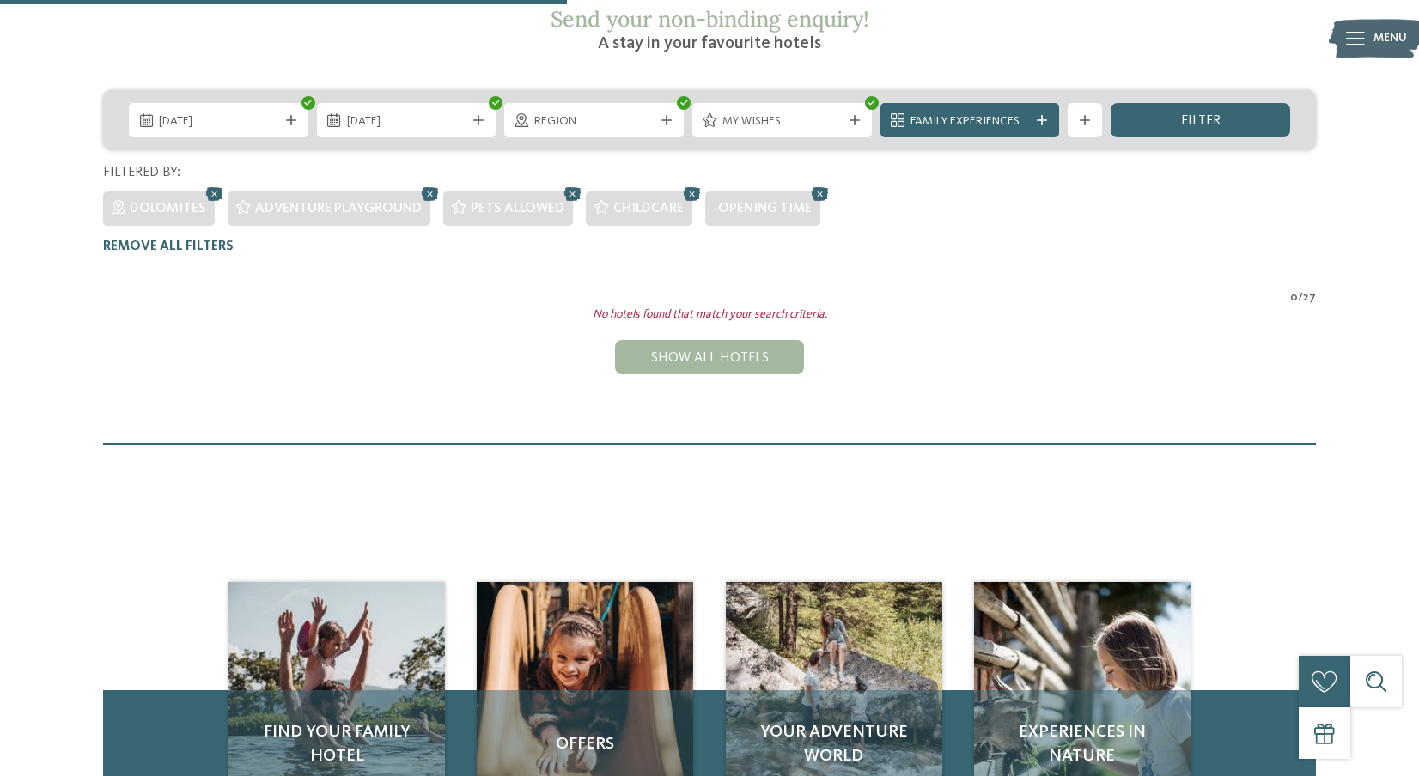
scroll to position [350, 0]
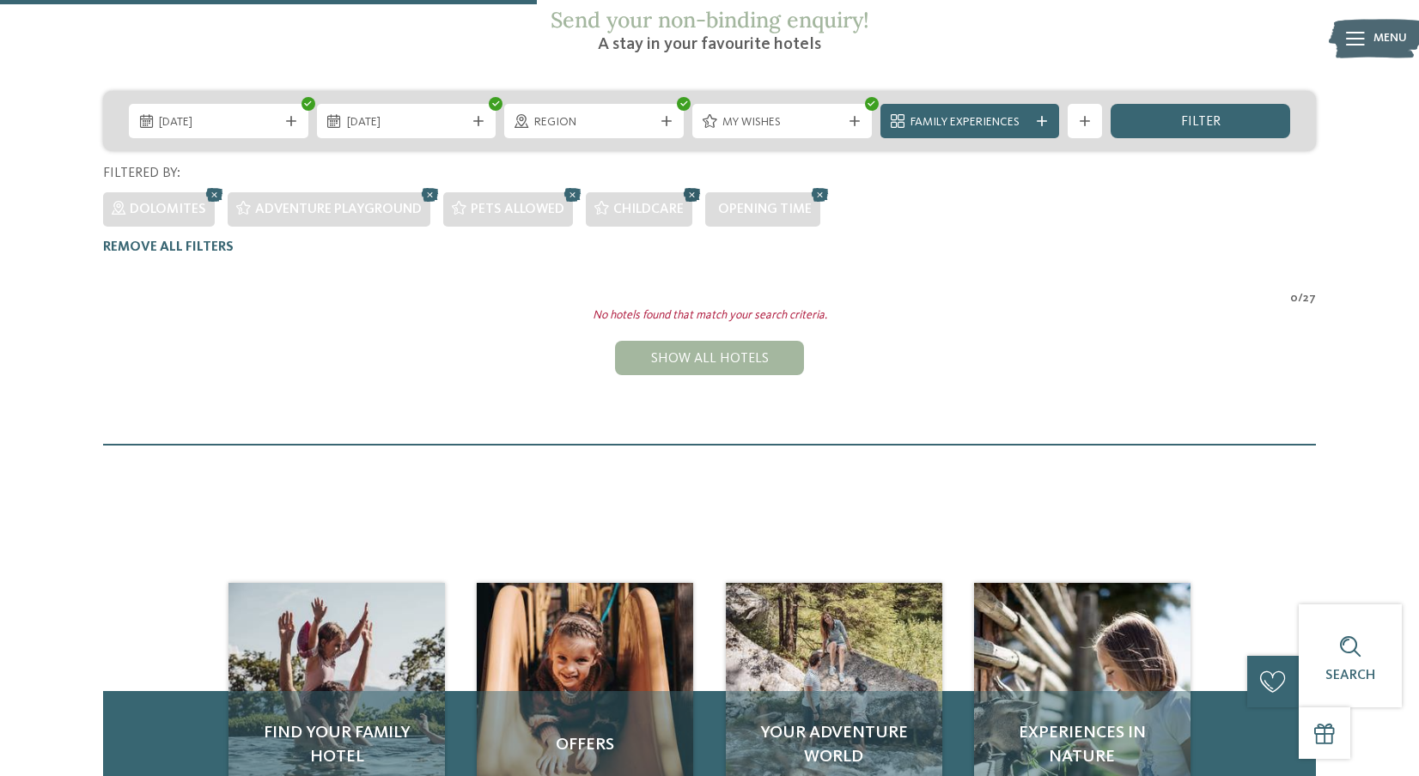
click at [690, 184] on icon at bounding box center [692, 195] width 26 height 22
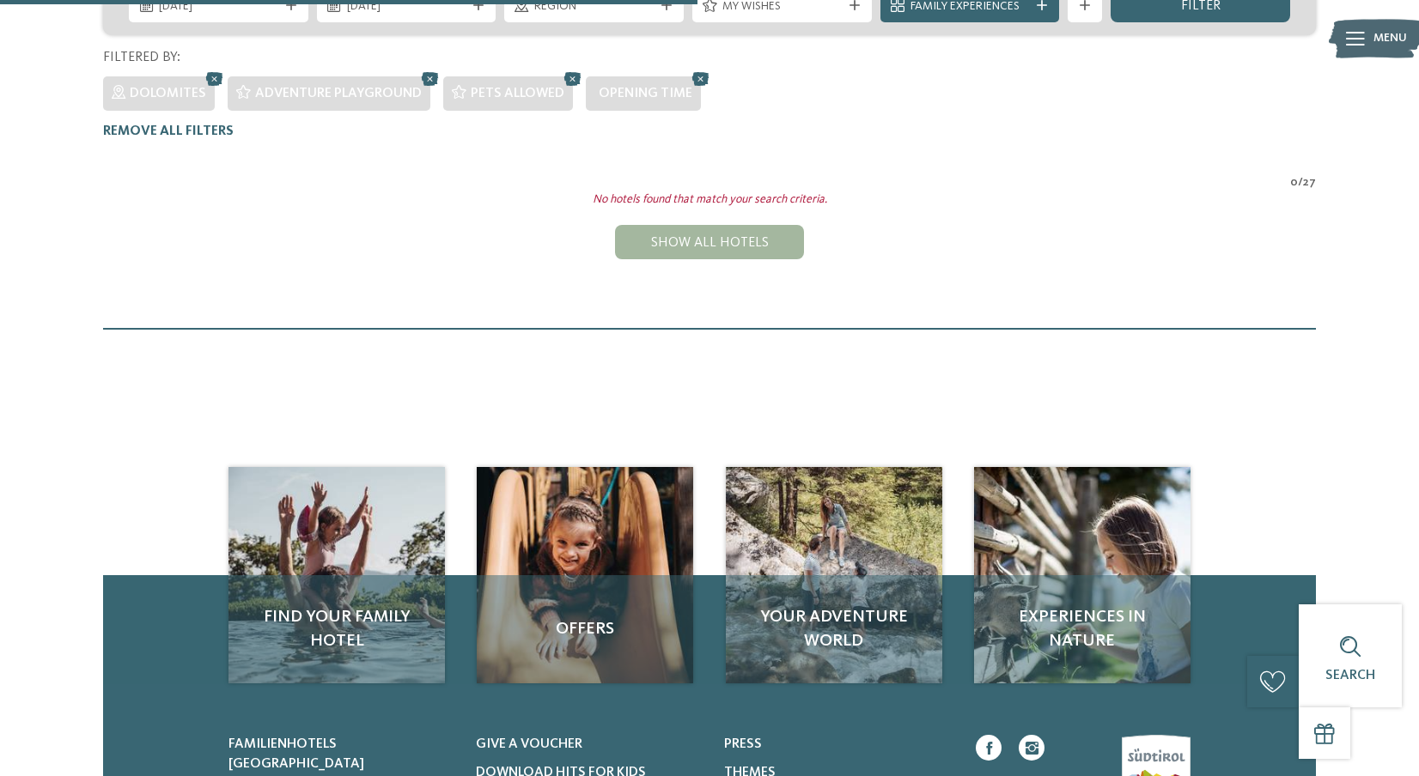
scroll to position [436, 0]
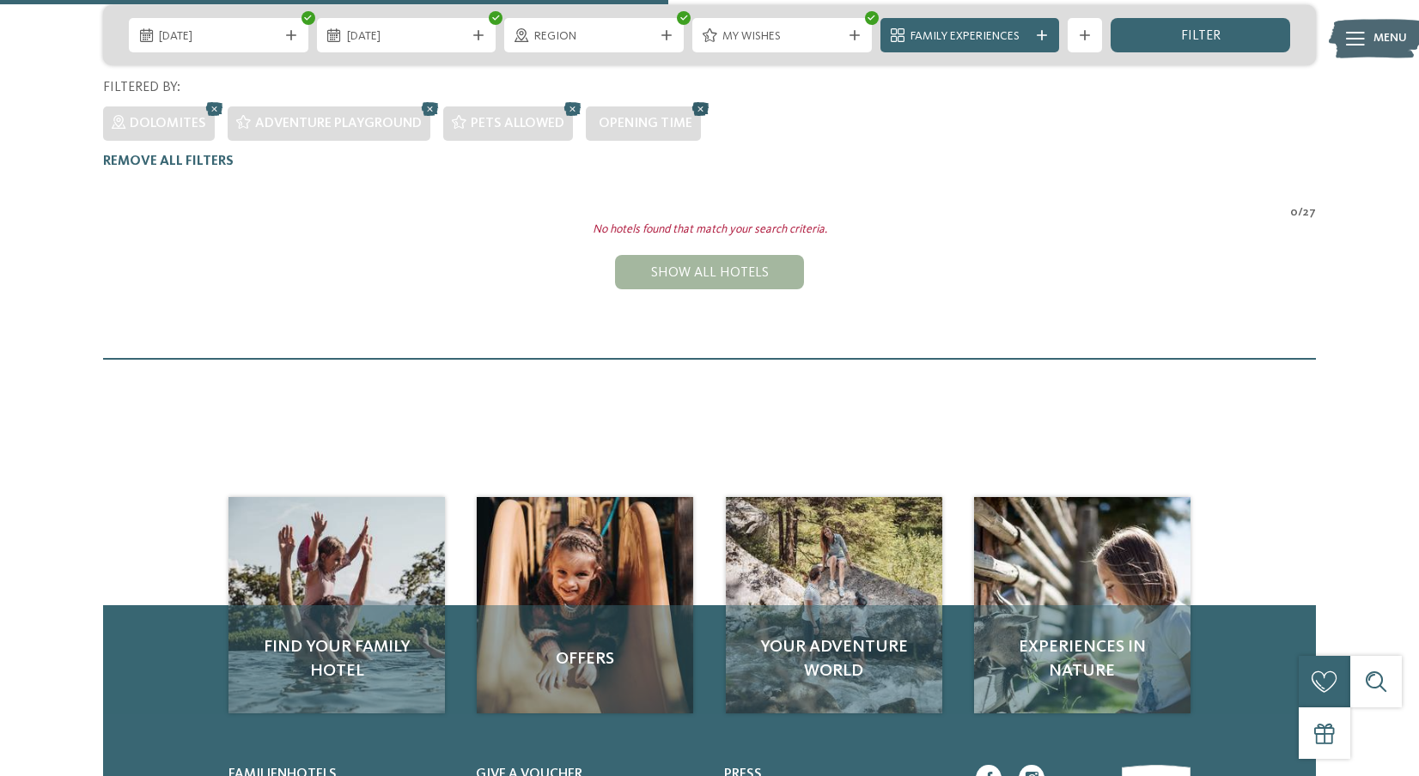
click at [697, 98] on icon at bounding box center [701, 109] width 26 height 22
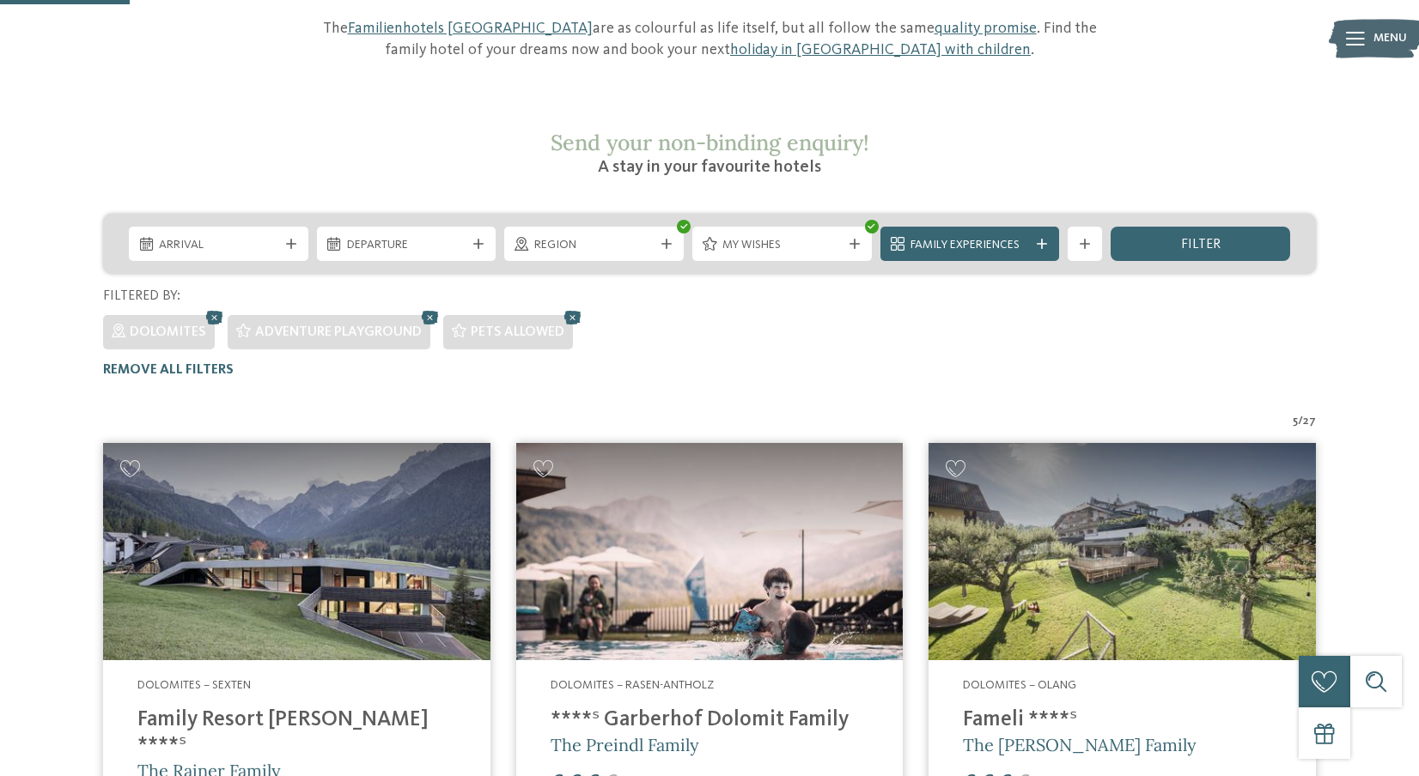
scroll to position [179, 0]
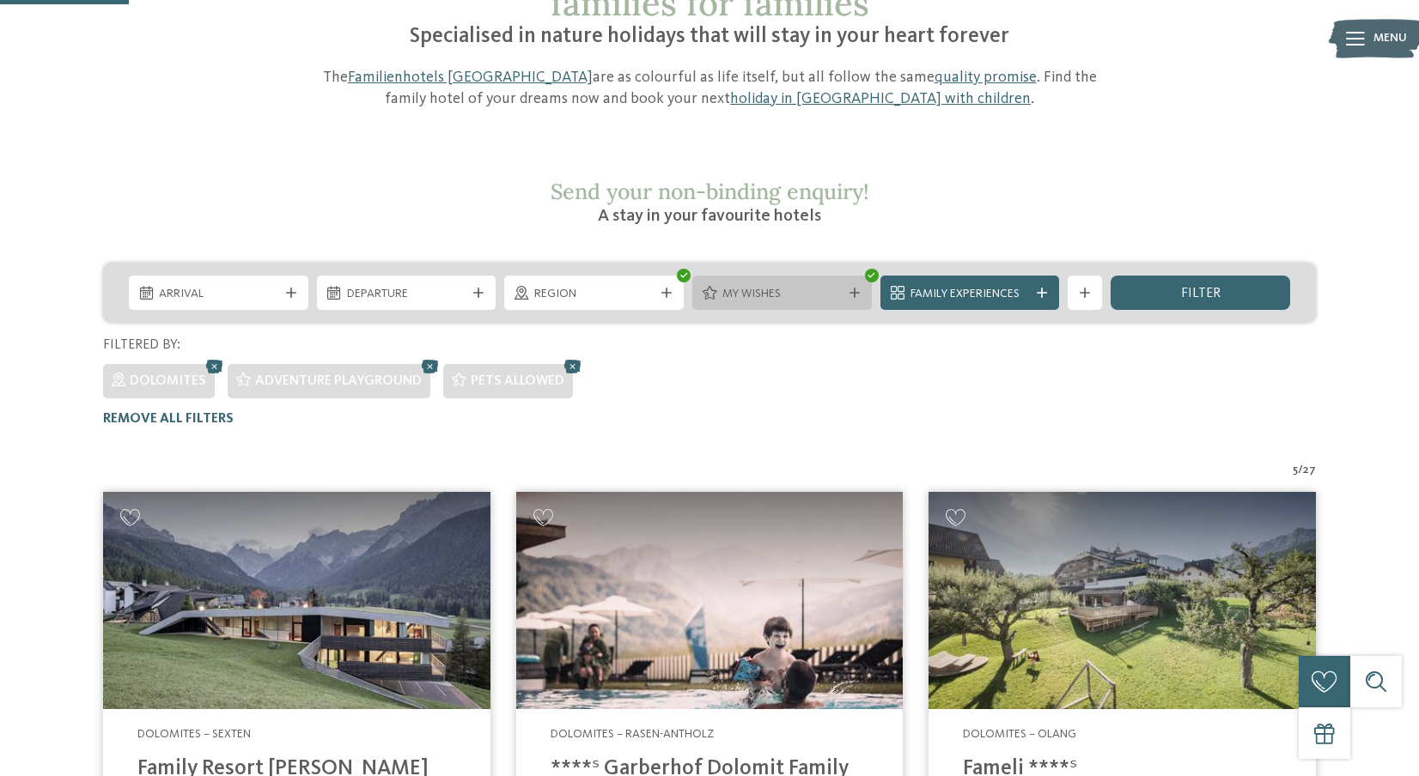
click at [810, 286] on span "My wishes" at bounding box center [781, 294] width 119 height 17
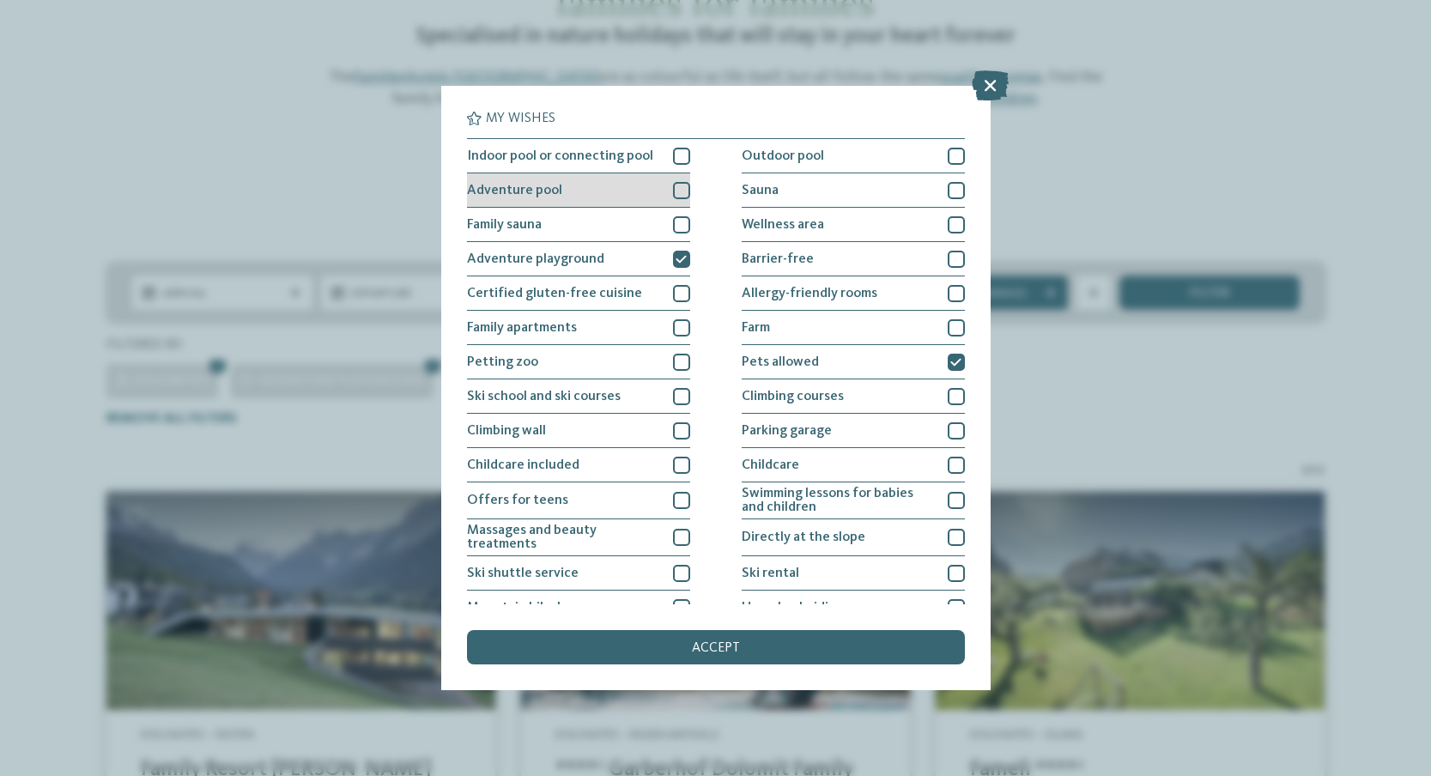
click at [537, 185] on span "Adventure pool" at bounding box center [514, 191] width 95 height 14
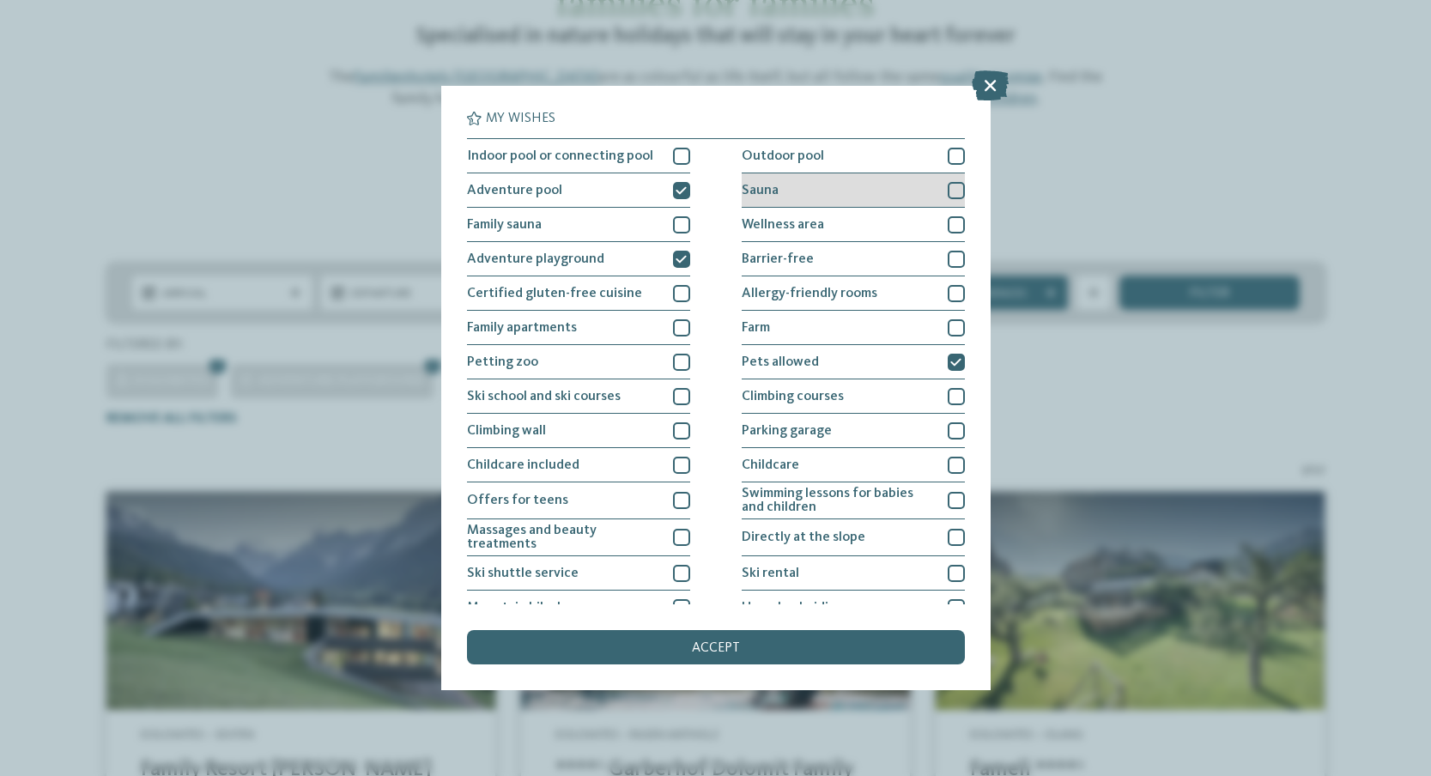
click at [778, 193] on div "Sauna" at bounding box center [853, 190] width 223 height 34
click at [702, 644] on span "accept" at bounding box center [716, 648] width 48 height 14
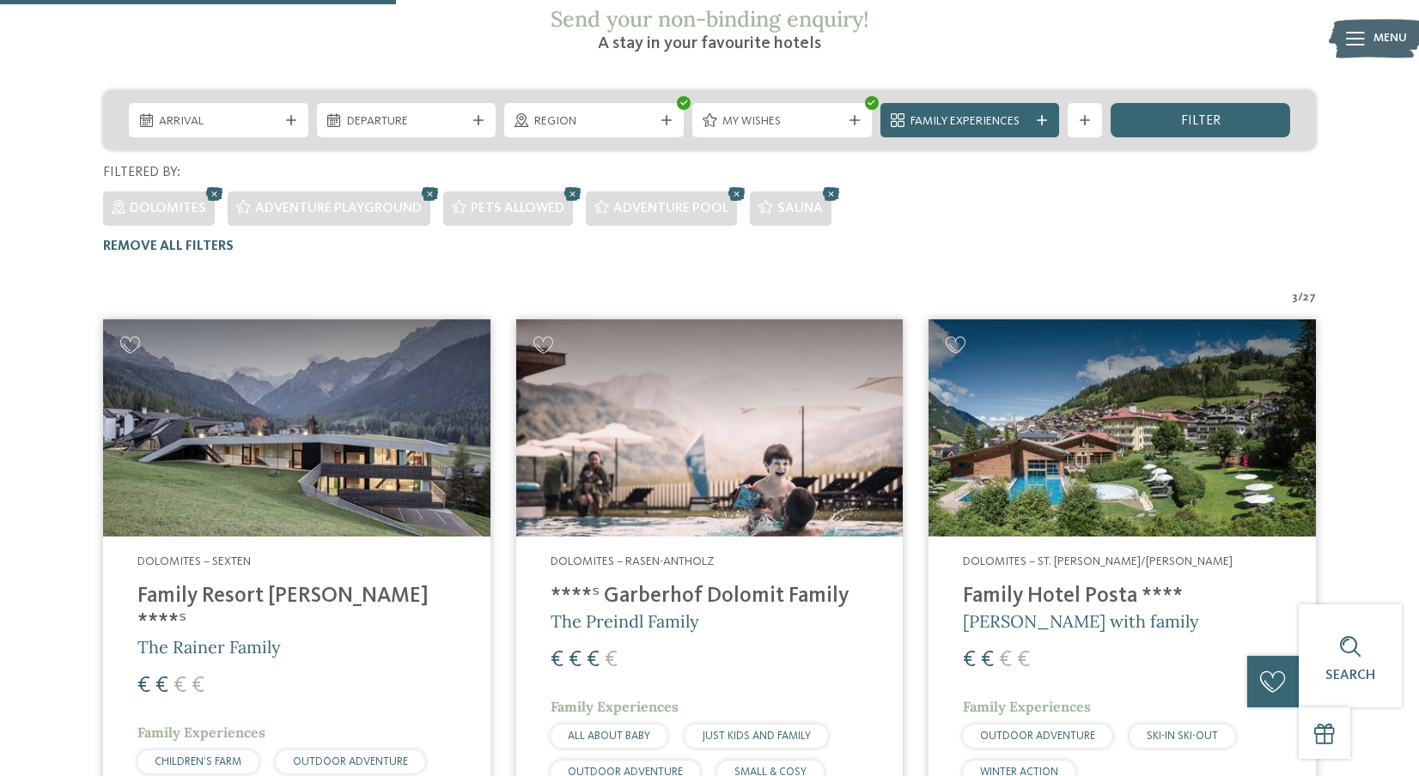
scroll to position [441, 0]
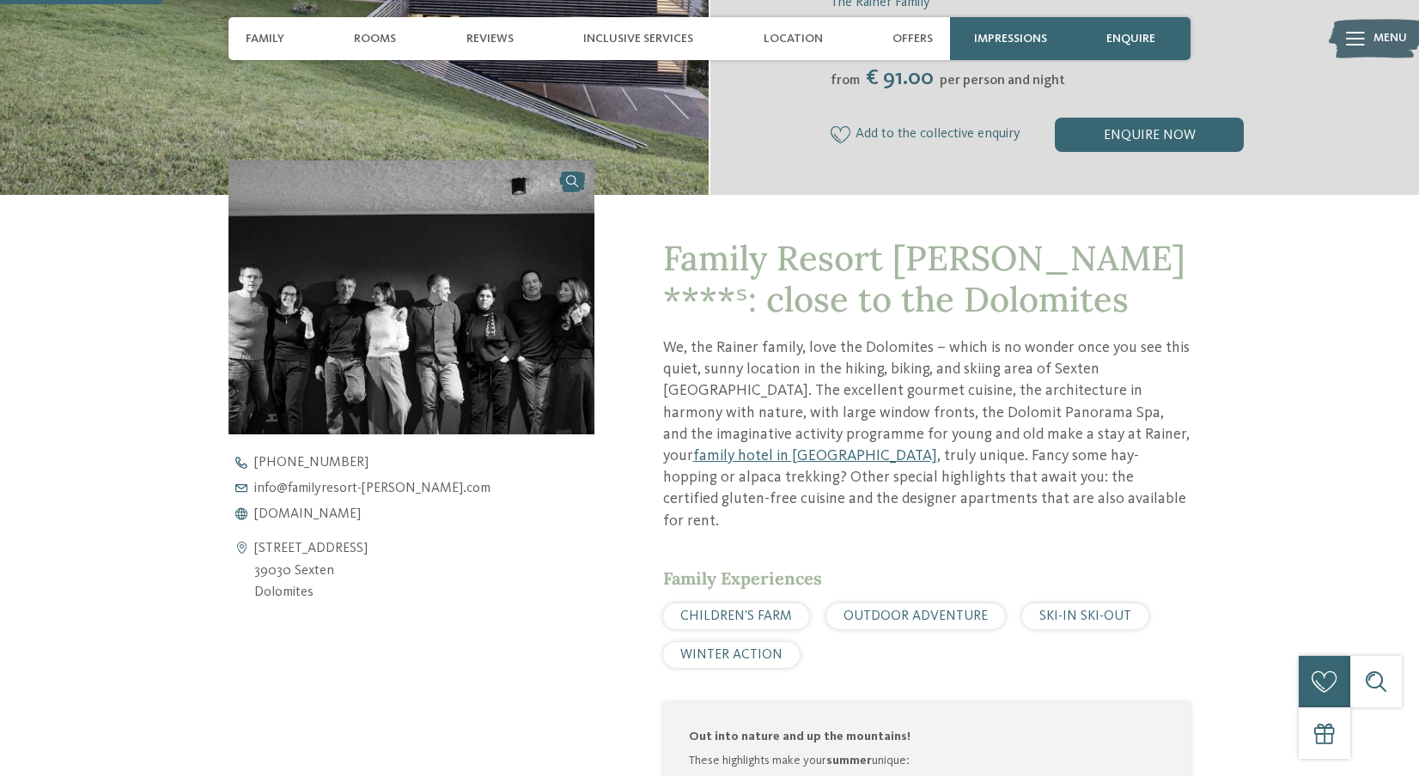
scroll to position [515, 0]
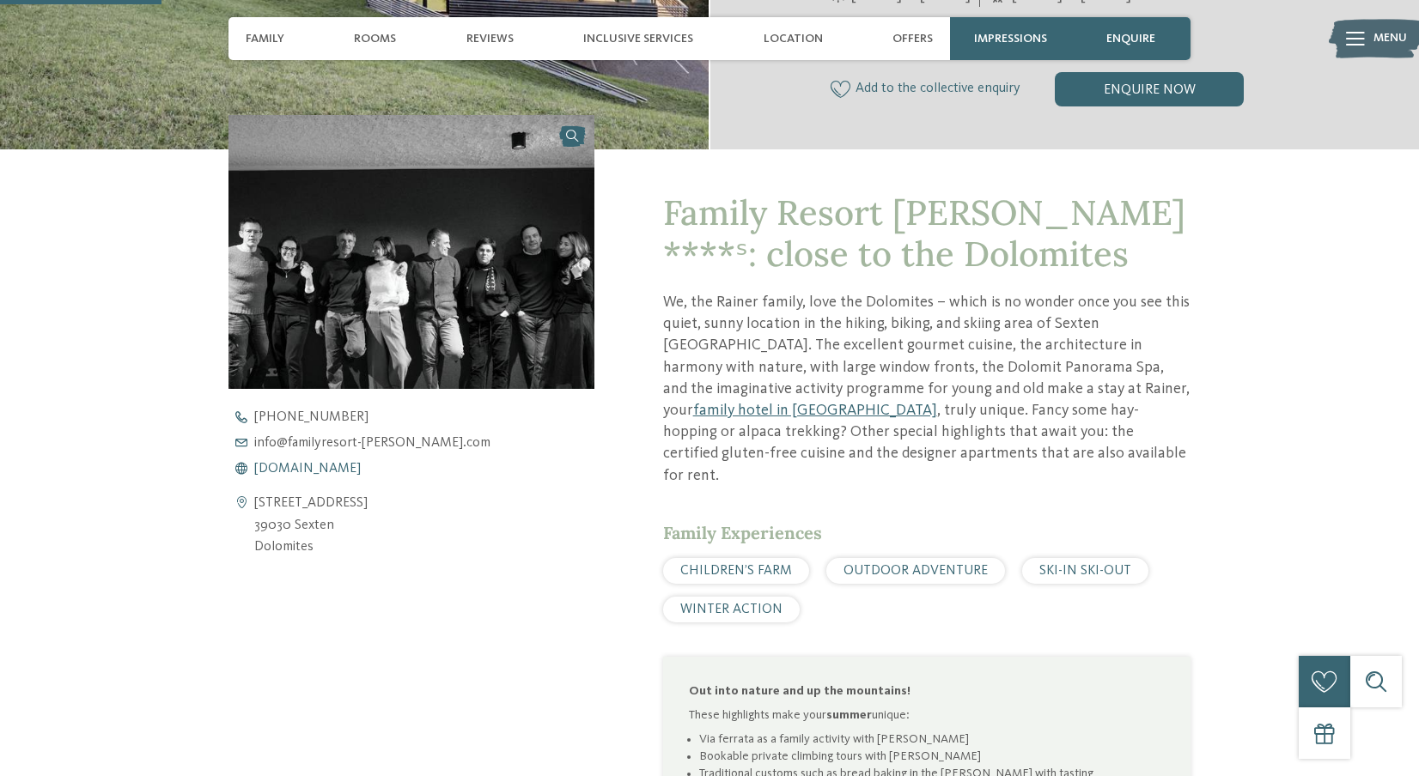
click at [283, 471] on span "www.familyresort-rainer.com" at bounding box center [307, 469] width 106 height 14
